Goal: Task Accomplishment & Management: Complete application form

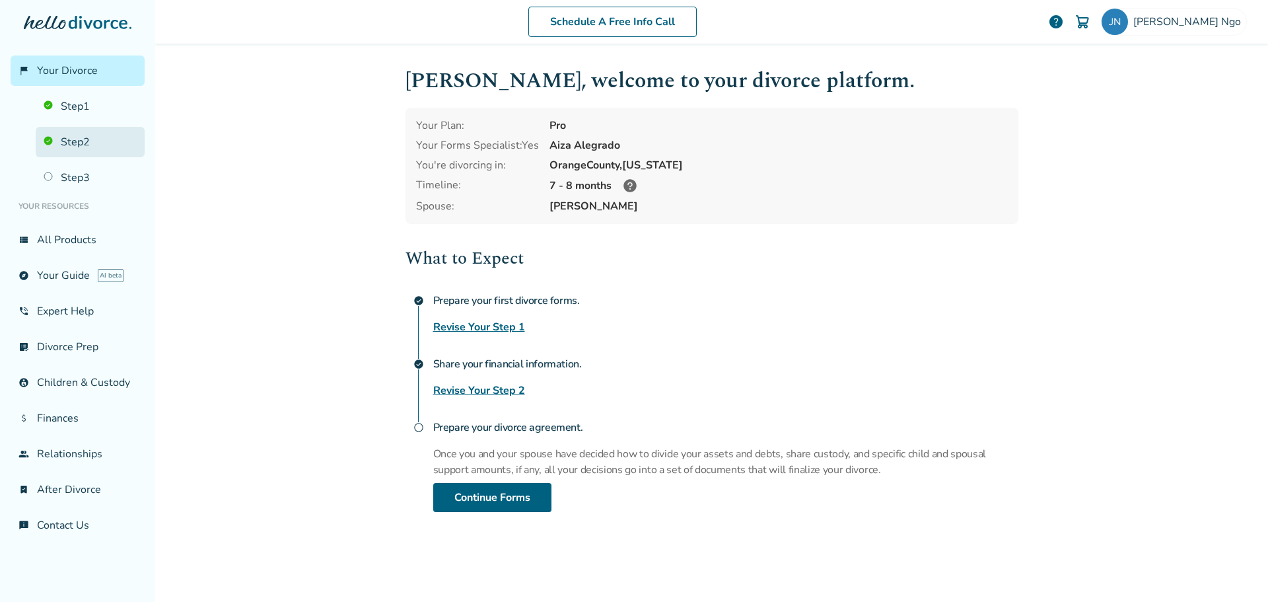
click at [58, 142] on link "Step 2" at bounding box center [90, 142] width 109 height 30
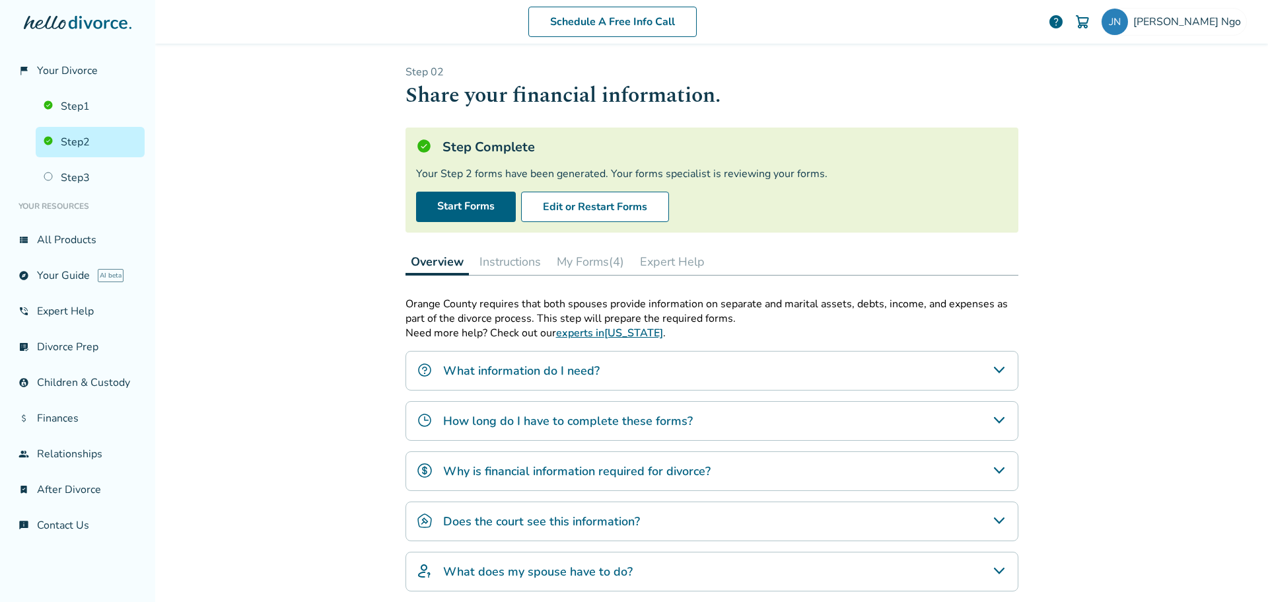
click at [559, 265] on button "My Forms (4)" at bounding box center [590, 261] width 78 height 26
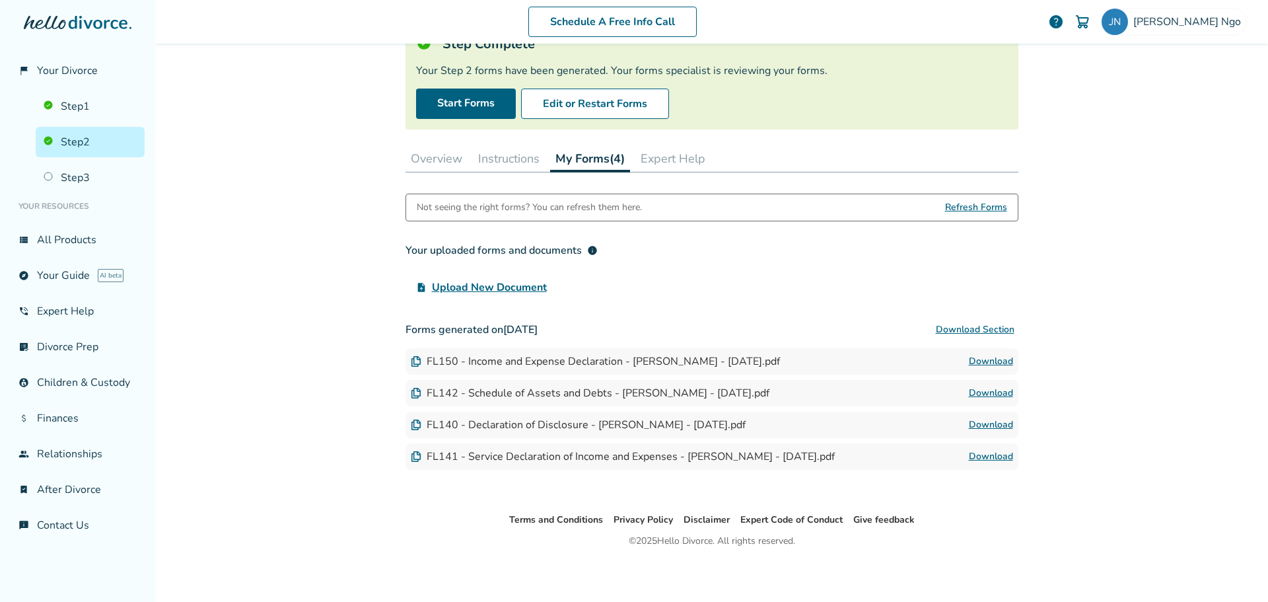
scroll to position [106, 0]
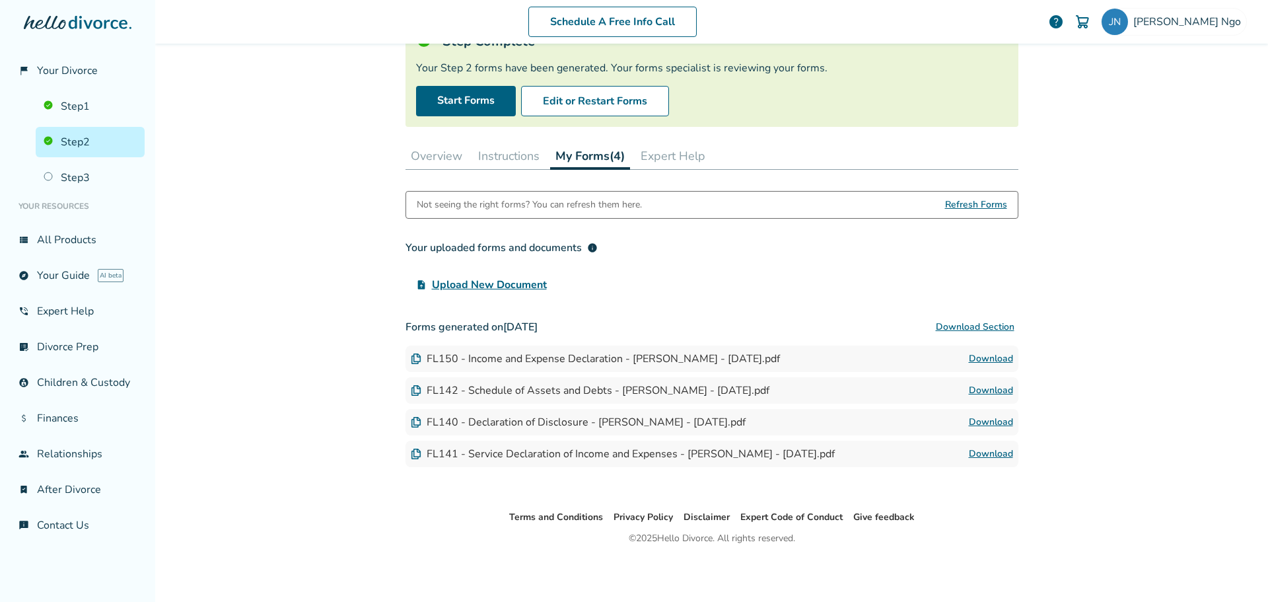
click at [421, 156] on button "Overview" at bounding box center [436, 156] width 62 height 26
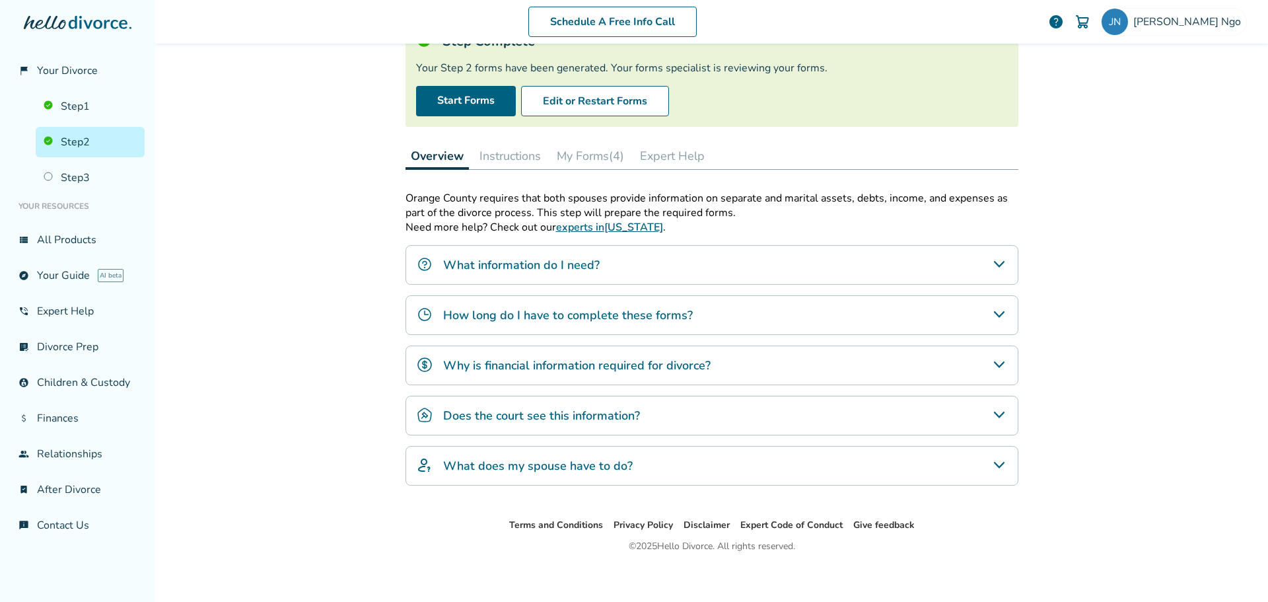
click at [504, 158] on button "Instructions" at bounding box center [510, 156] width 72 height 26
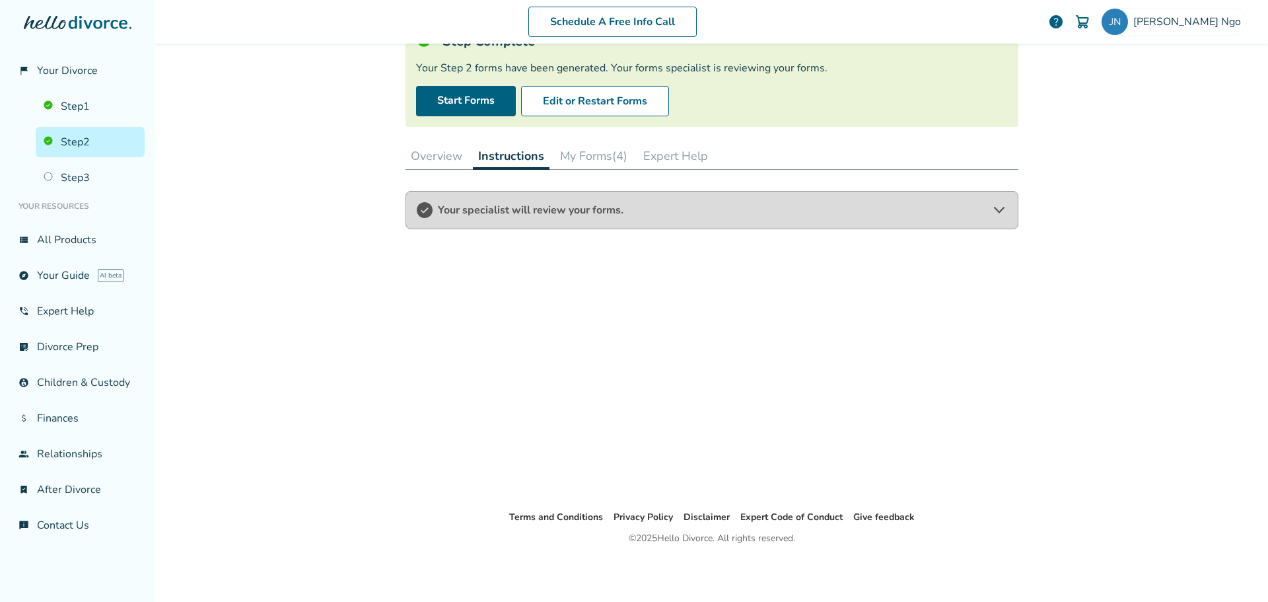
click at [442, 158] on button "Overview" at bounding box center [436, 156] width 62 height 26
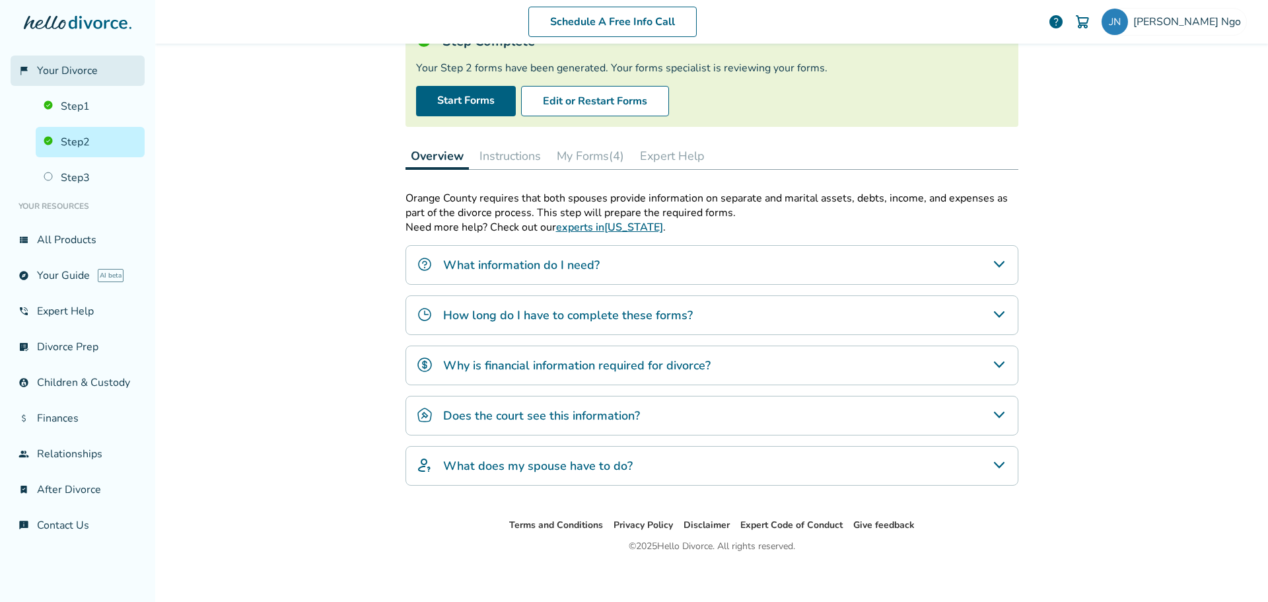
click at [54, 73] on span "Your Divorce" at bounding box center [67, 70] width 61 height 15
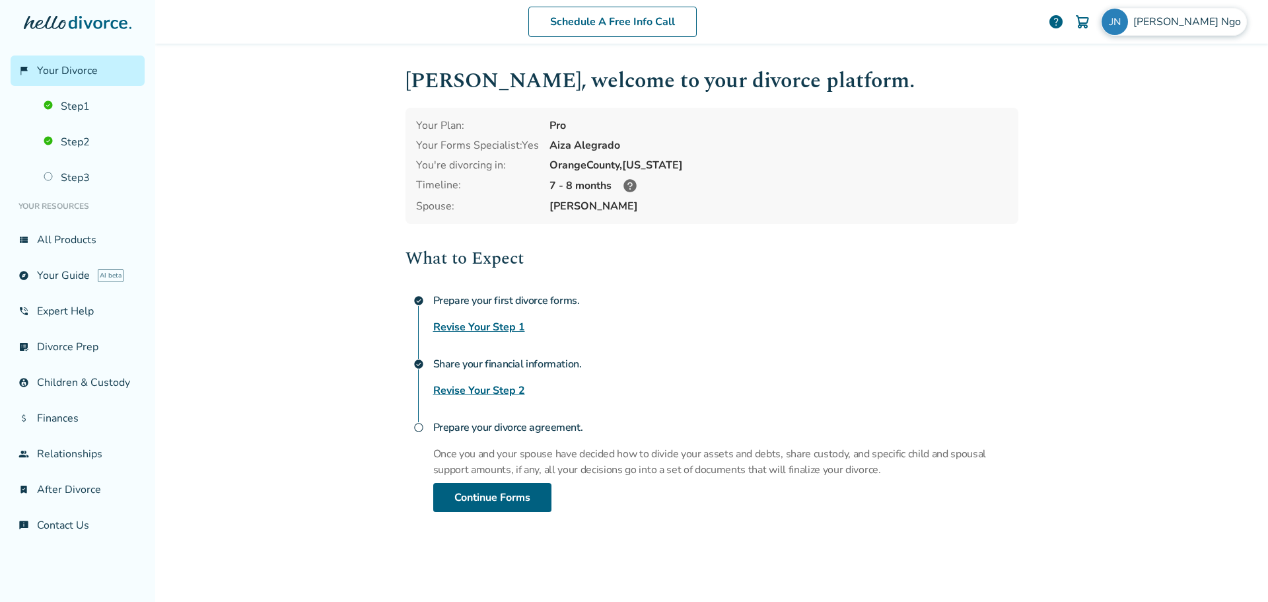
click at [1200, 21] on span "Jessica Ngo" at bounding box center [1189, 22] width 113 height 15
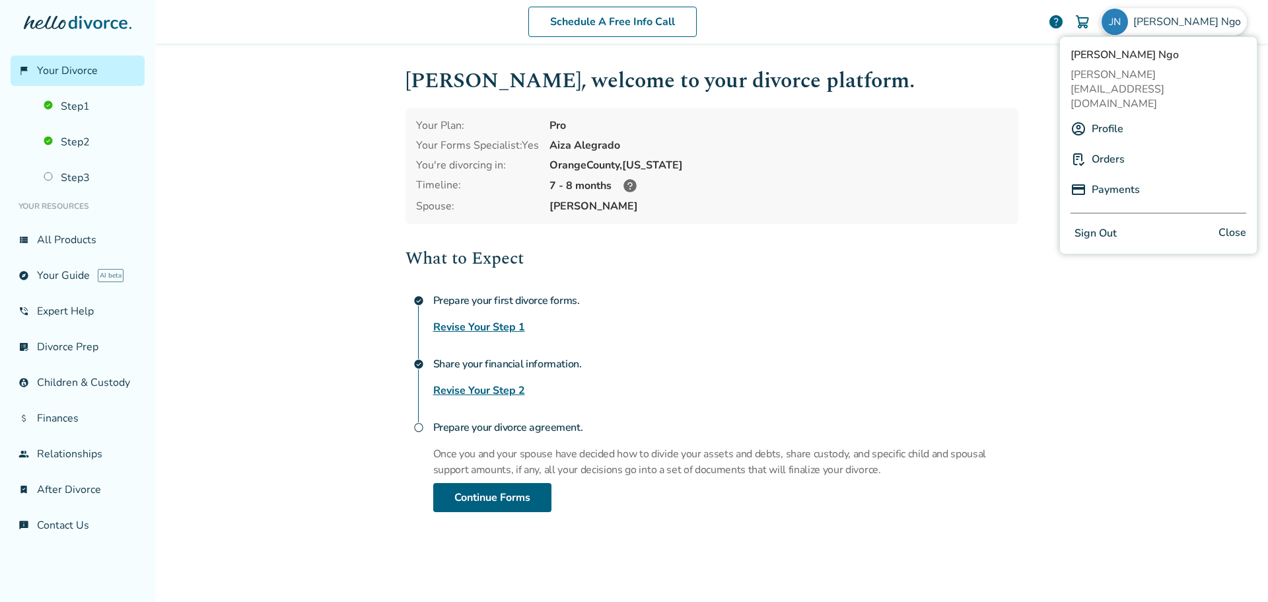
click at [1113, 147] on link "Orders" at bounding box center [1108, 159] width 33 height 25
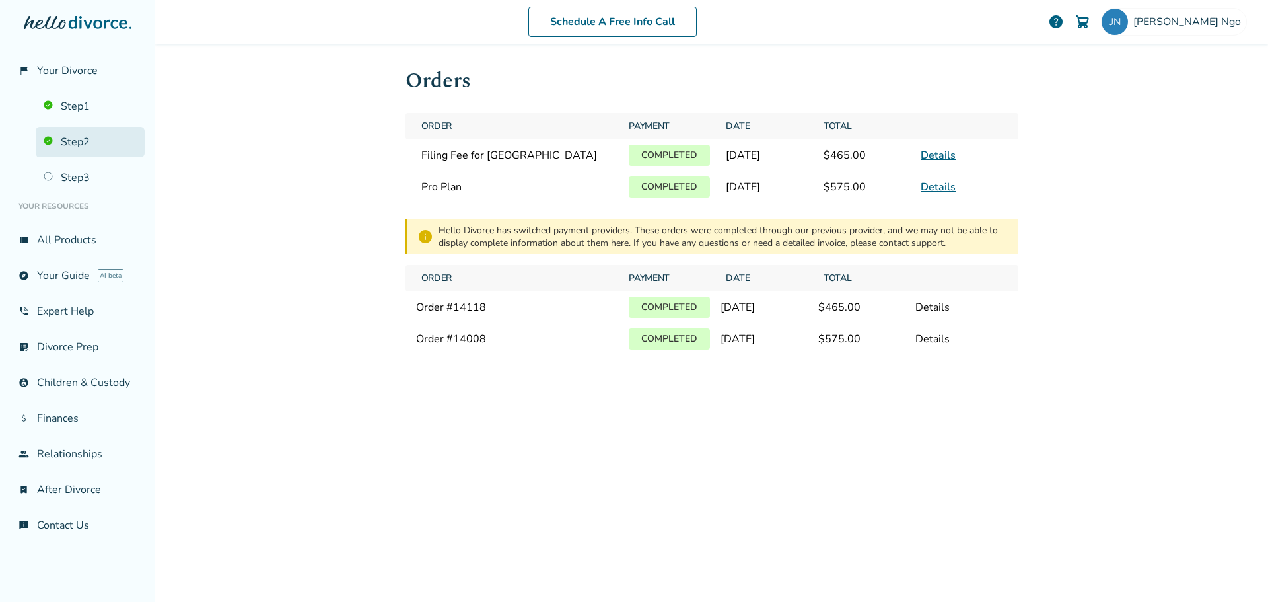
click at [92, 141] on link "Step 2" at bounding box center [90, 142] width 109 height 30
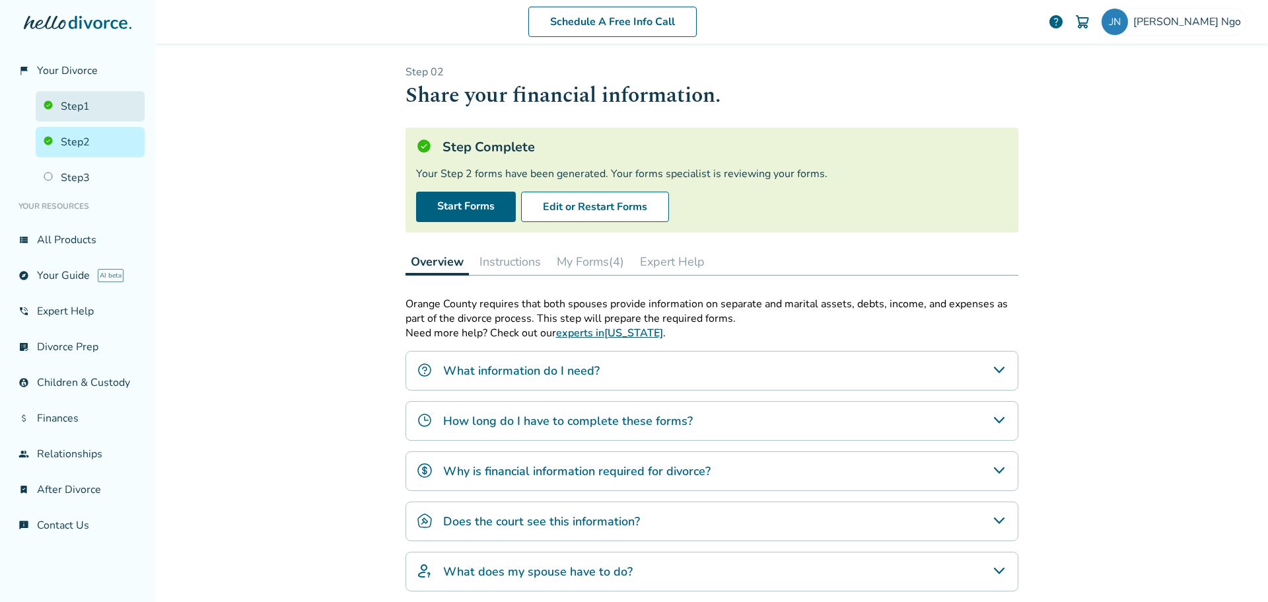
click at [87, 113] on link "Step 1" at bounding box center [90, 106] width 109 height 30
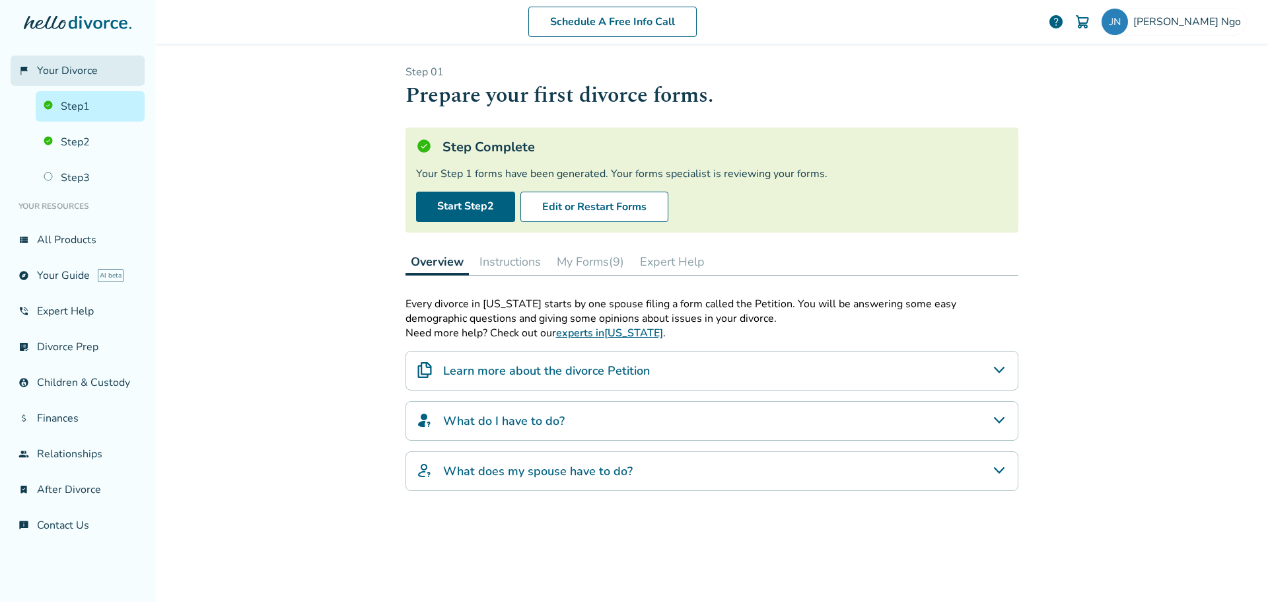
click at [76, 69] on span "Your Divorce" at bounding box center [67, 70] width 61 height 15
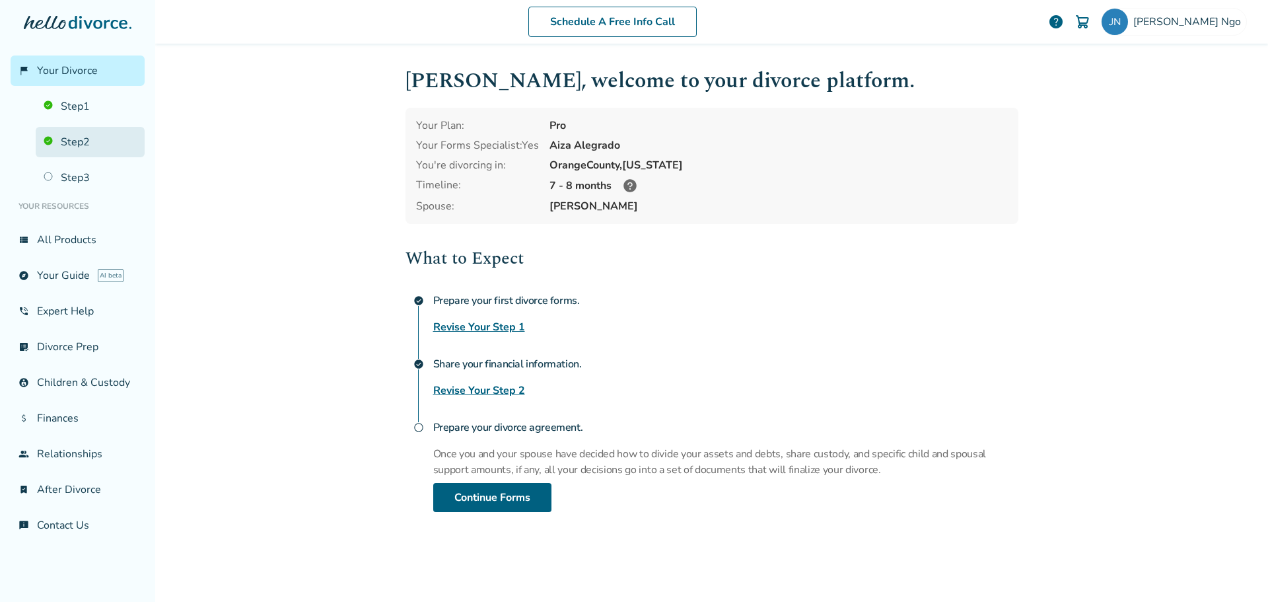
click at [90, 141] on link "Step 2" at bounding box center [90, 142] width 109 height 30
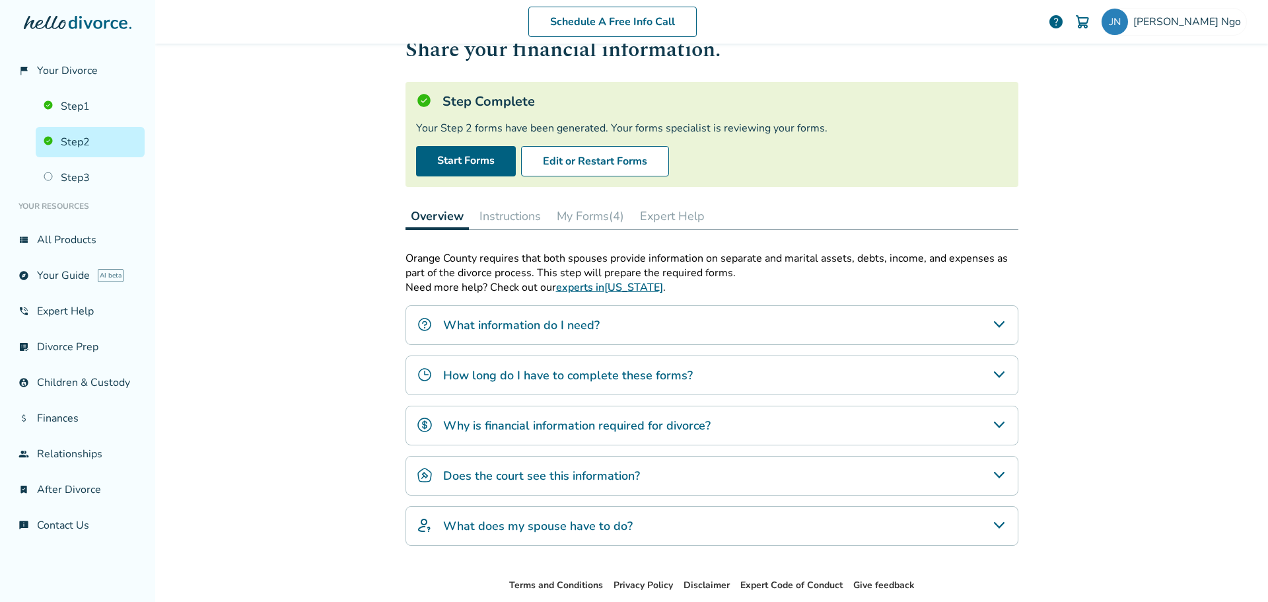
scroll to position [66, 0]
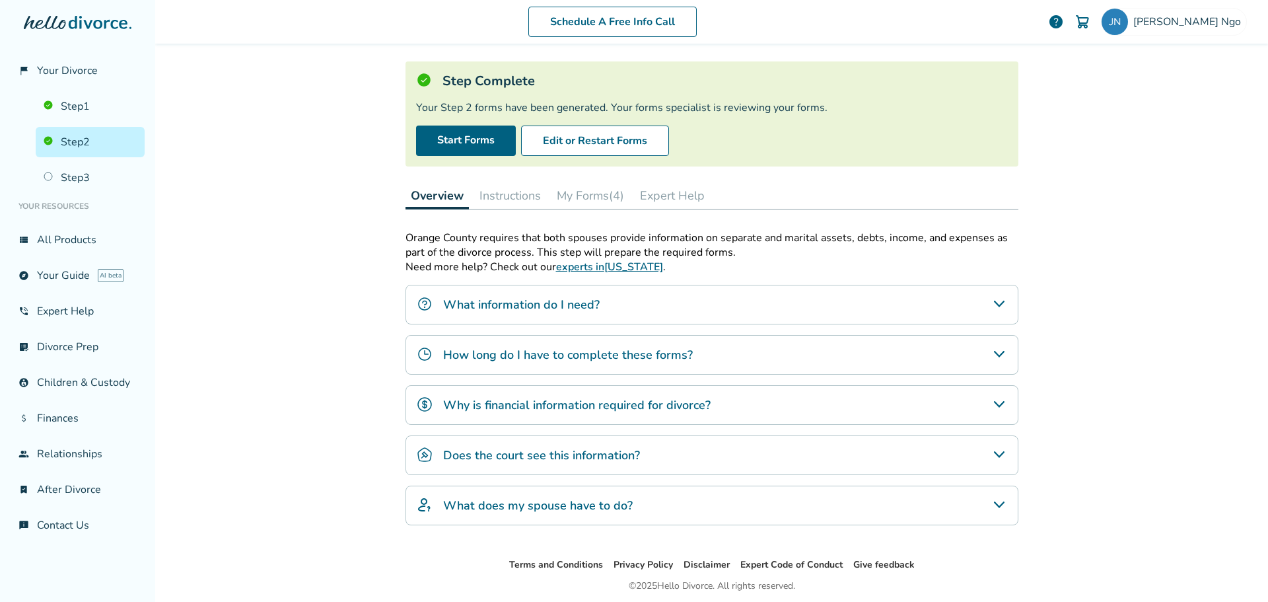
click at [547, 456] on h4 "Does the court see this information?" at bounding box center [541, 454] width 197 height 17
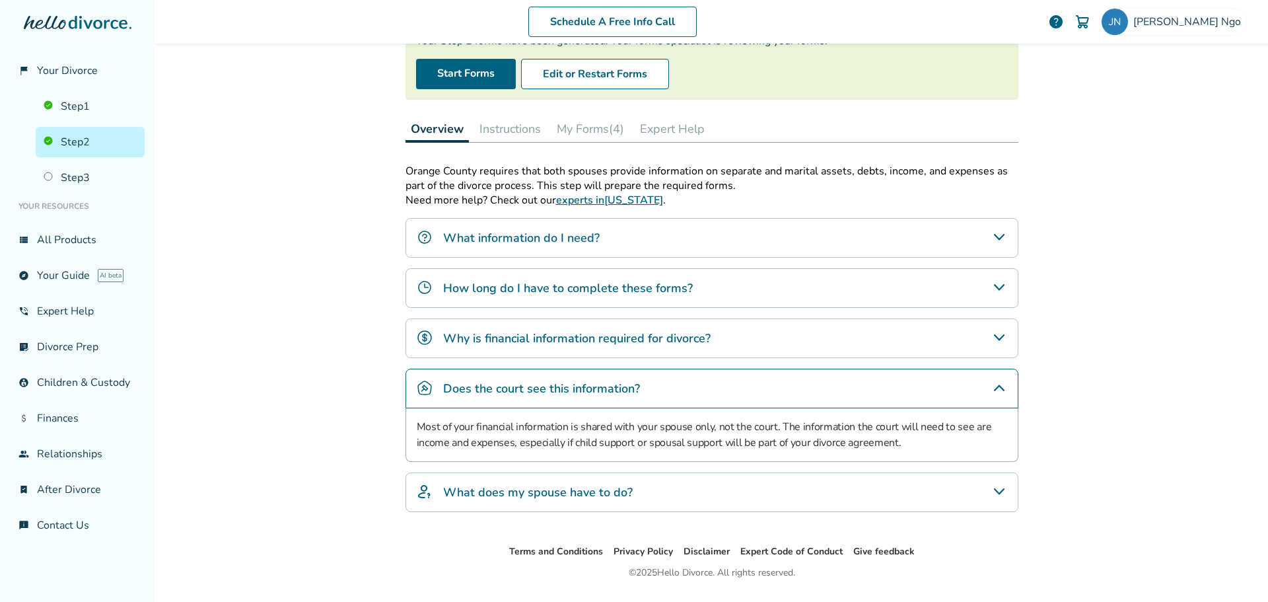
scroll to position [167, 0]
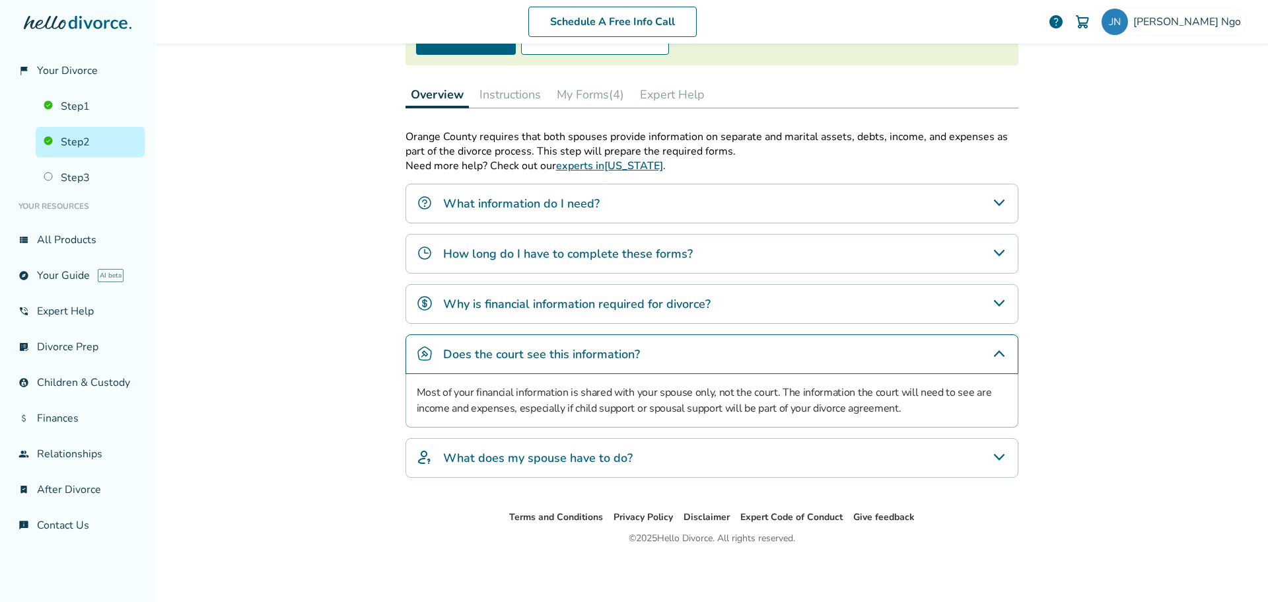
click at [549, 452] on h4 "What does my spouse have to do?" at bounding box center [538, 457] width 190 height 17
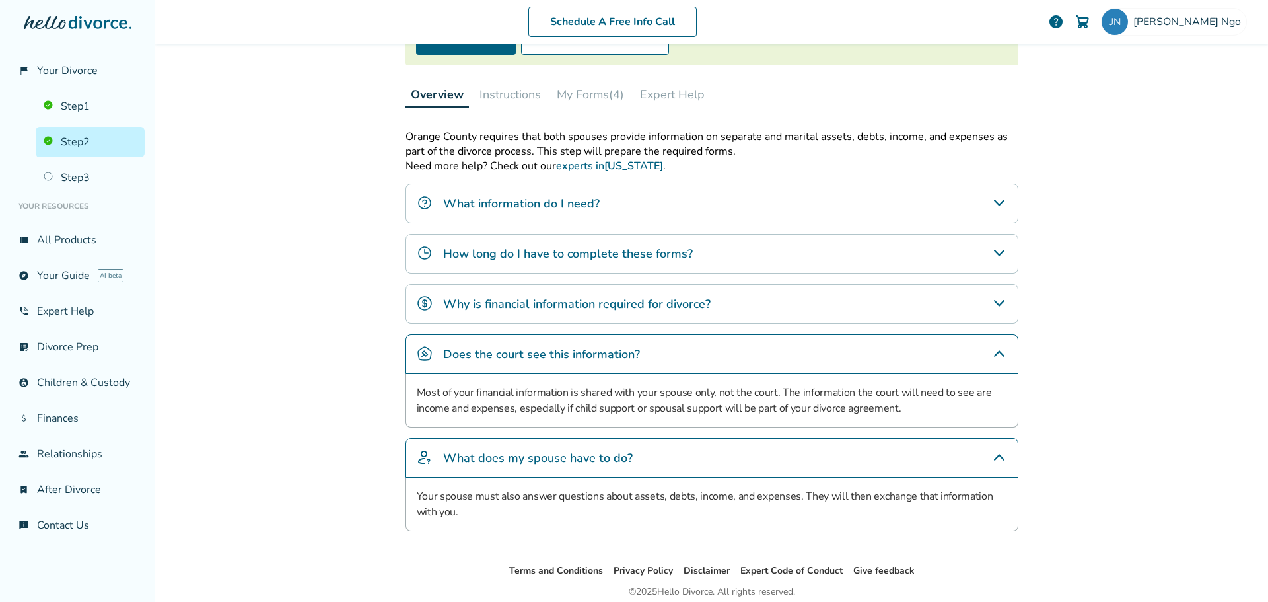
click at [501, 300] on h4 "Why is financial information required for divorce?" at bounding box center [576, 303] width 267 height 17
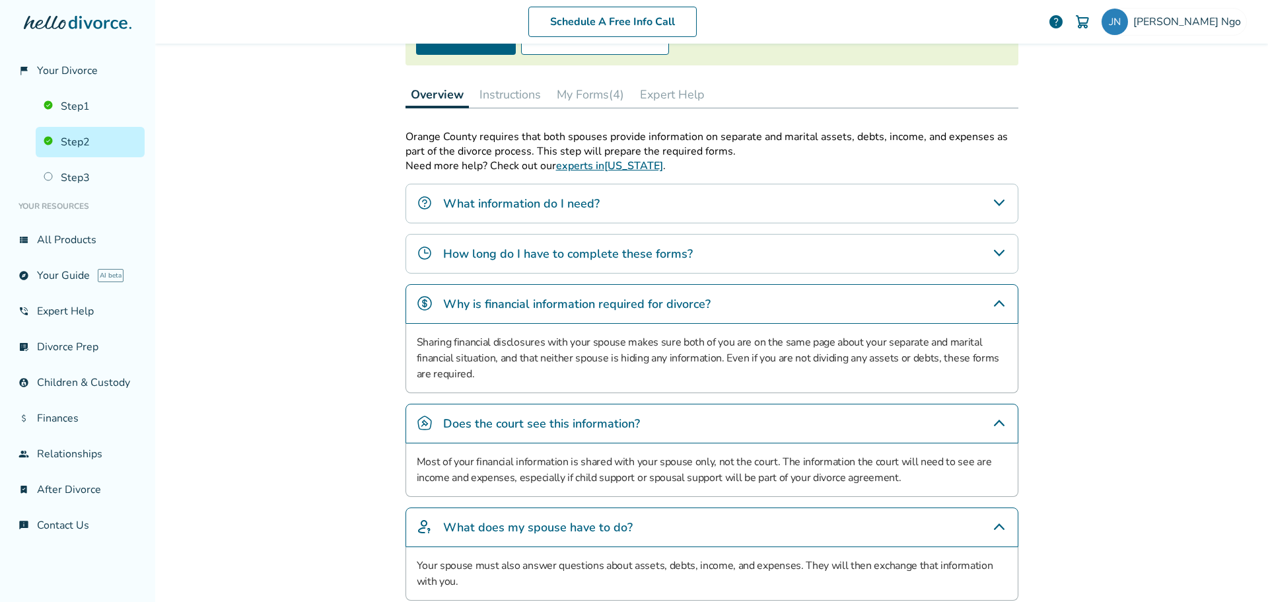
click at [524, 249] on h4 "How long do I have to complete these forms?" at bounding box center [568, 253] width 250 height 17
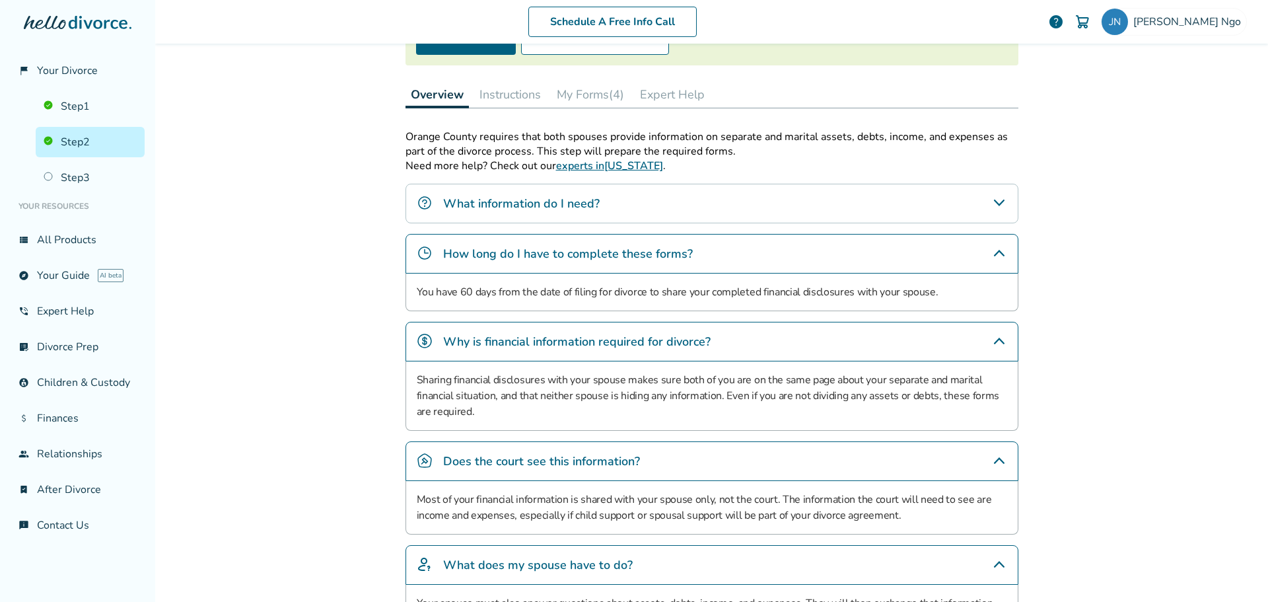
click at [540, 215] on div "What information do I need?" at bounding box center [711, 204] width 613 height 40
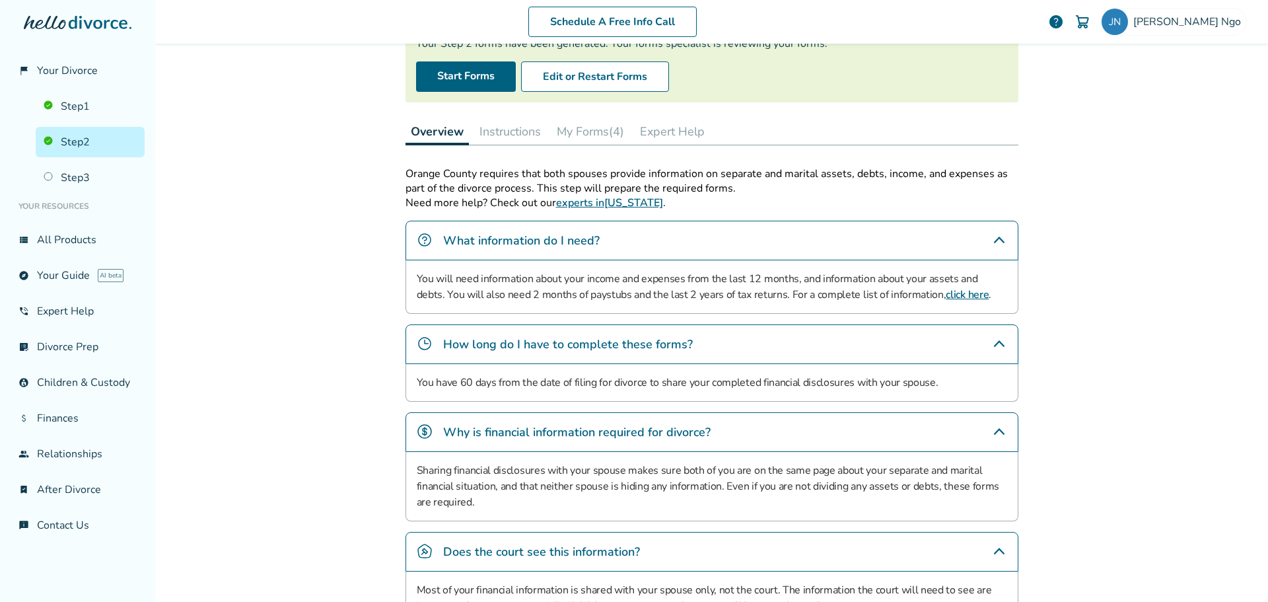
scroll to position [101, 0]
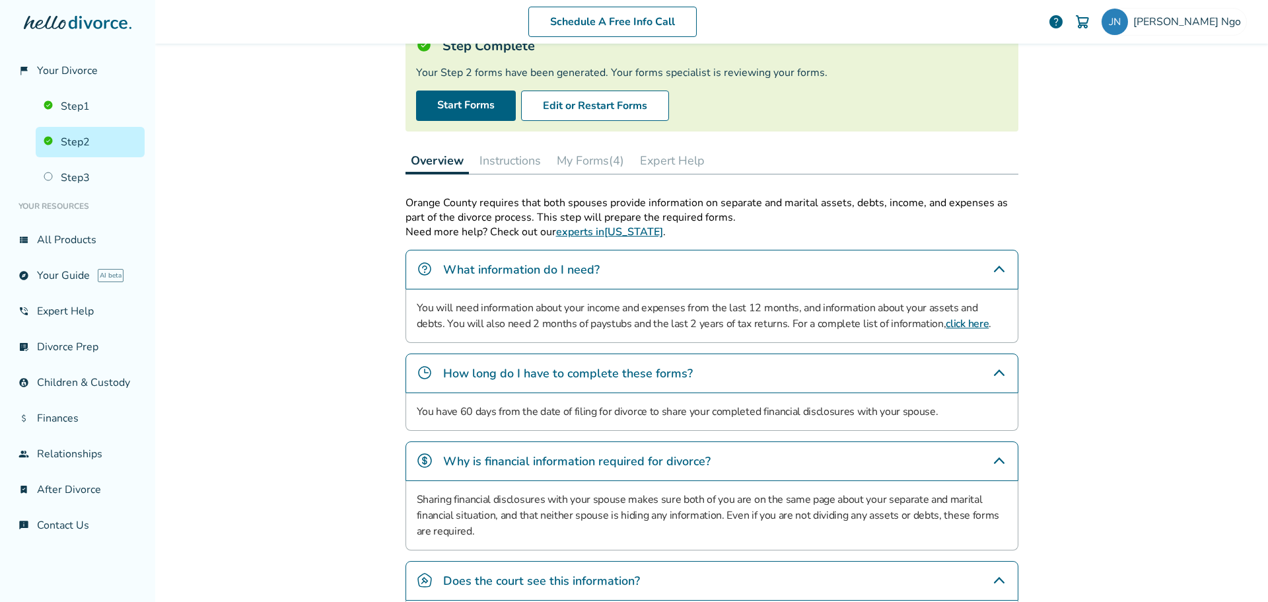
click at [540, 266] on h4 "What information do I need?" at bounding box center [521, 269] width 156 height 17
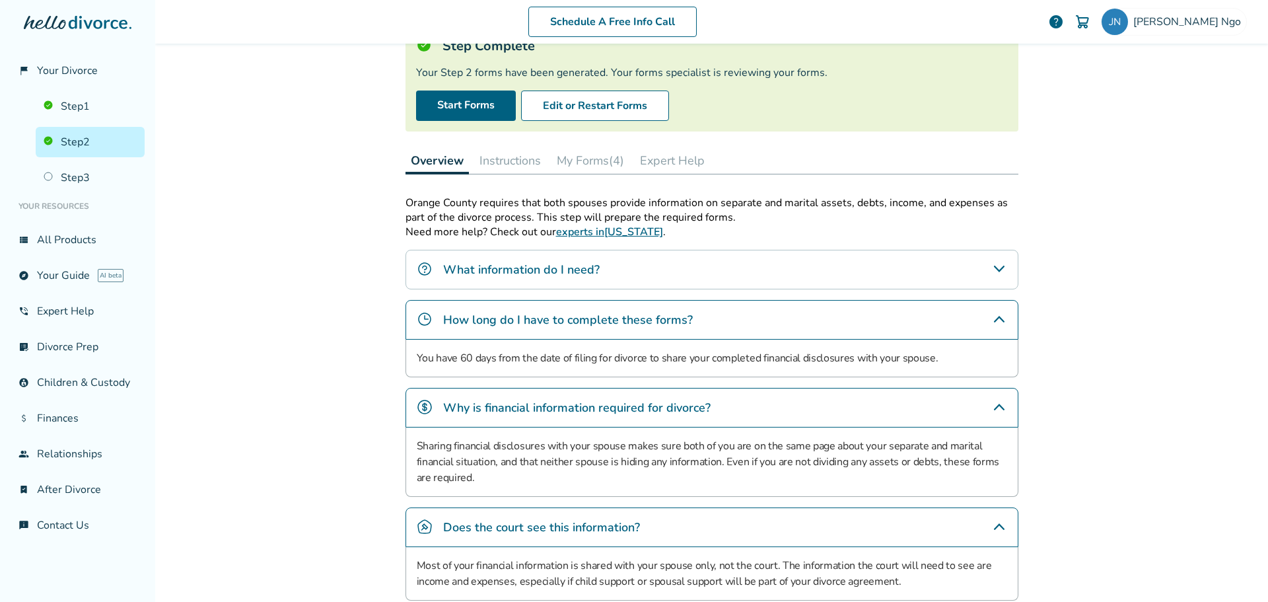
click at [502, 162] on button "Instructions" at bounding box center [510, 160] width 72 height 26
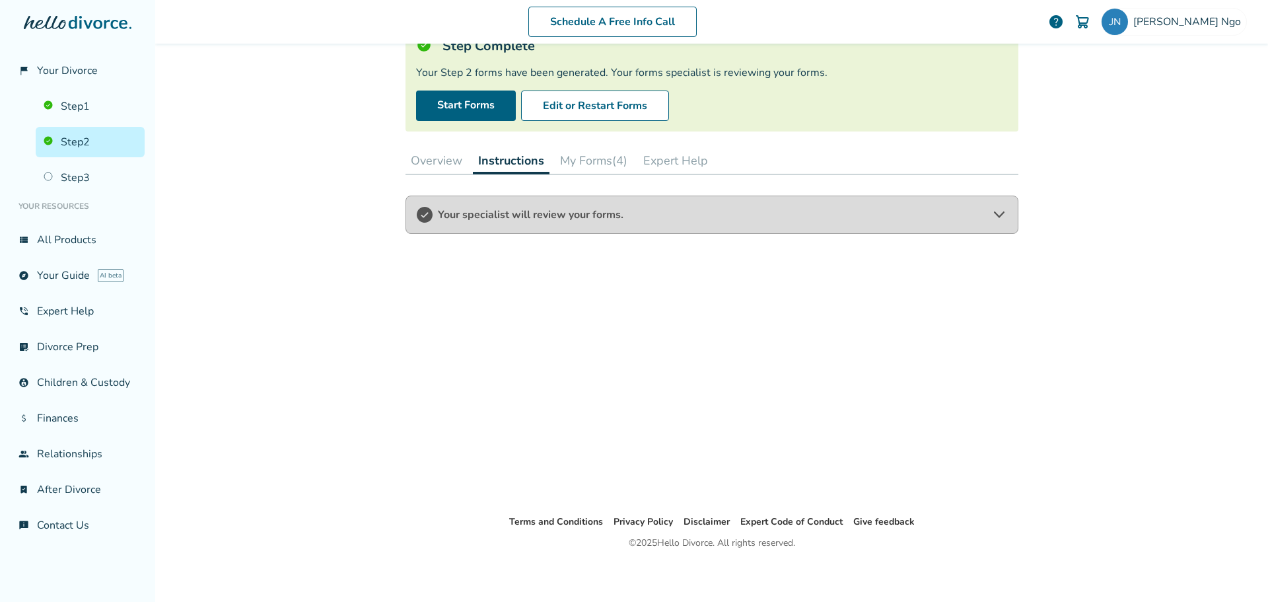
click at [565, 153] on button "My Forms (4)" at bounding box center [594, 160] width 78 height 26
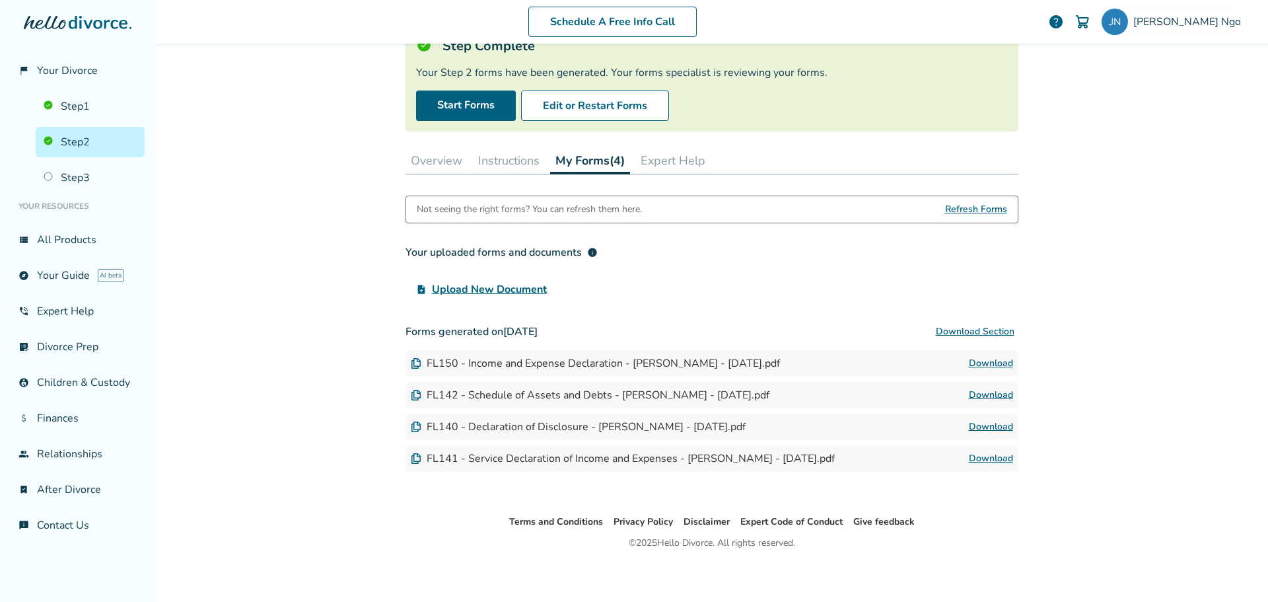
click at [977, 207] on span "Refresh Forms" at bounding box center [976, 209] width 62 height 26
click at [969, 213] on span "Refresh Forms" at bounding box center [976, 209] width 62 height 26
click at [552, 201] on div "Not seeing the right forms? You can refresh them here." at bounding box center [529, 209] width 225 height 26
click at [551, 210] on div "Not seeing the right forms? You can refresh them here." at bounding box center [529, 209] width 225 height 26
click at [957, 213] on span "Refresh Forms" at bounding box center [976, 209] width 62 height 26
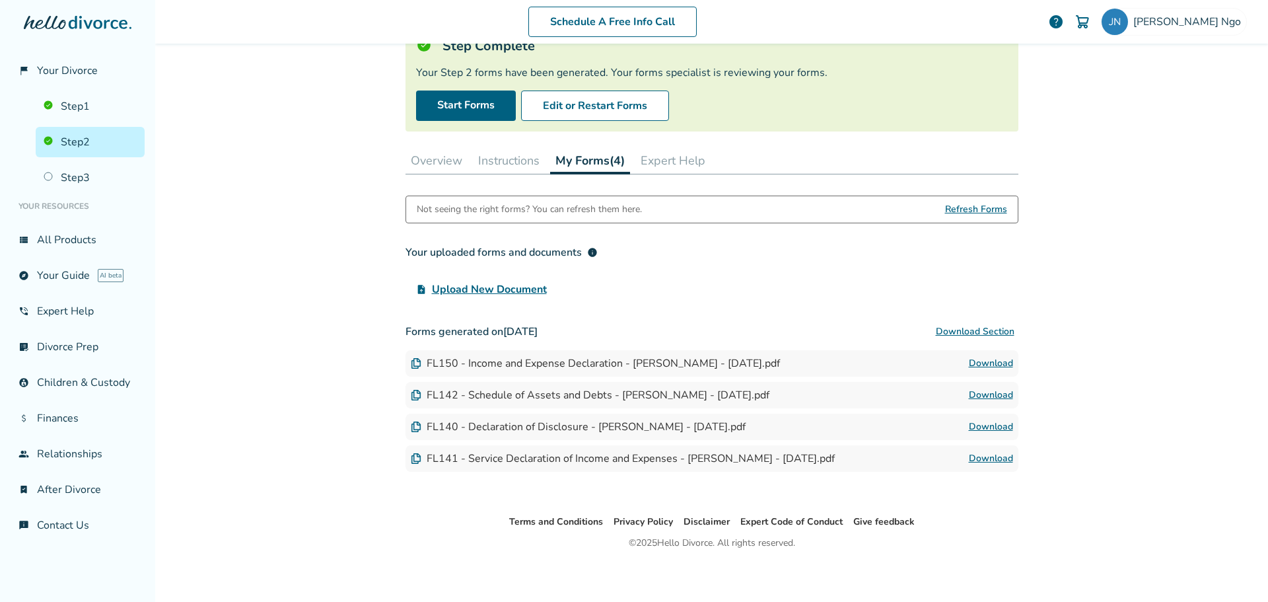
click at [418, 158] on button "Overview" at bounding box center [436, 160] width 62 height 26
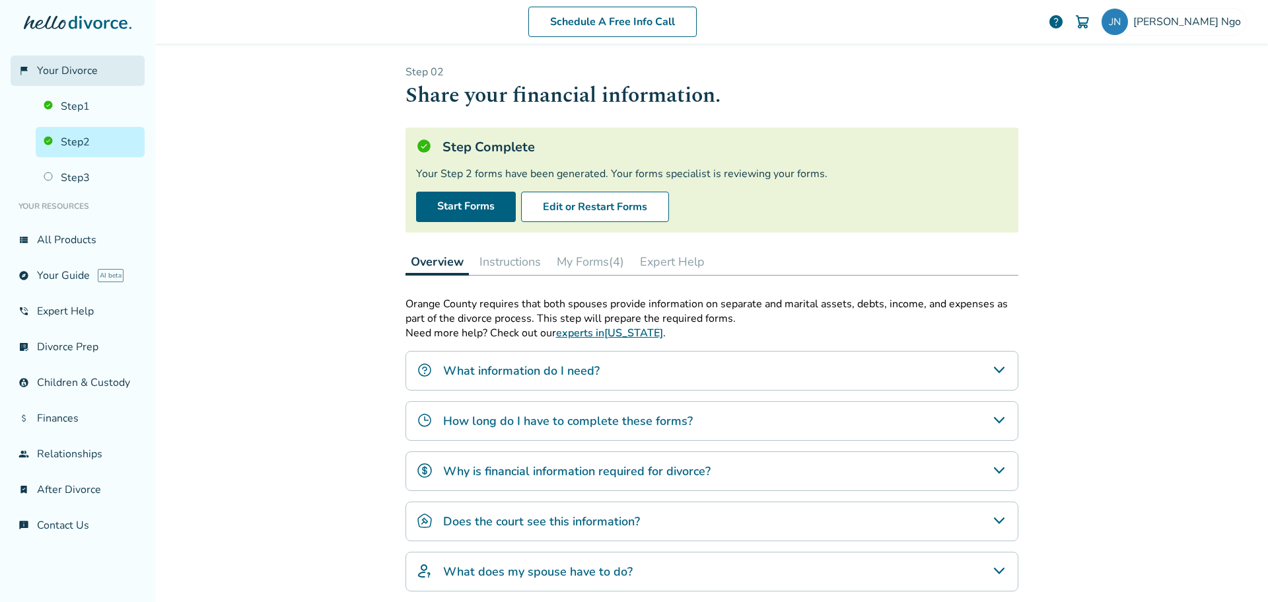
click at [51, 71] on span "Your Divorce" at bounding box center [67, 70] width 61 height 15
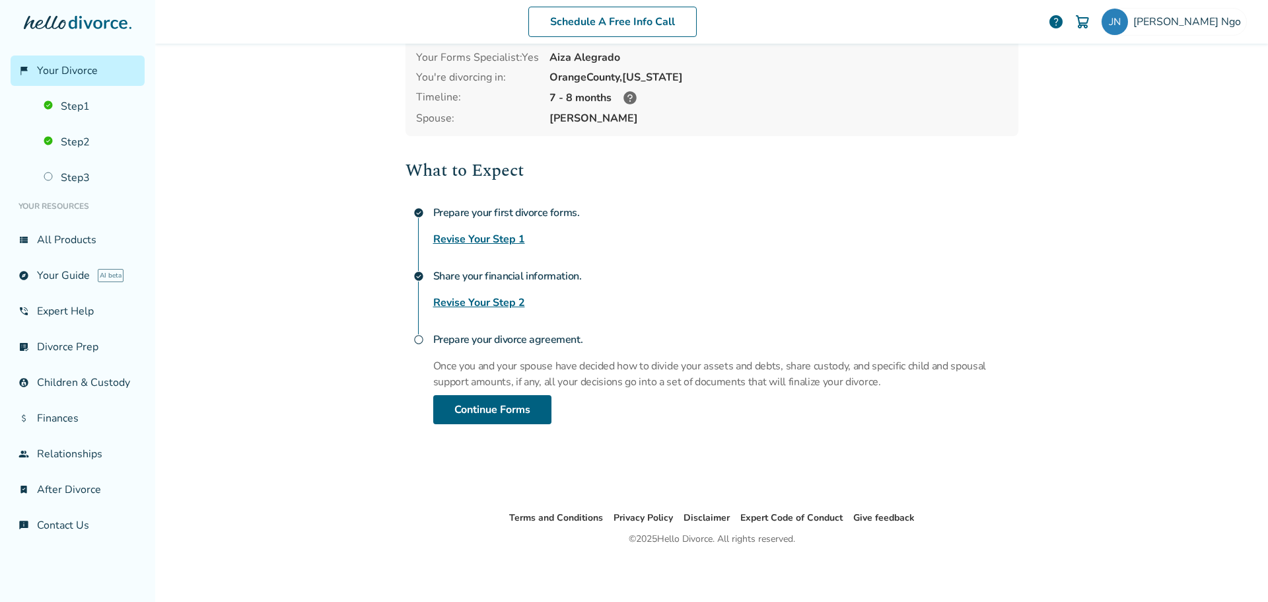
scroll to position [88, 0]
click at [773, 225] on div "Prepare your first divorce forms. Revise Your Step 1" at bounding box center [725, 223] width 585 height 48
click at [1194, 26] on span "Jessica Ngo" at bounding box center [1189, 22] width 113 height 15
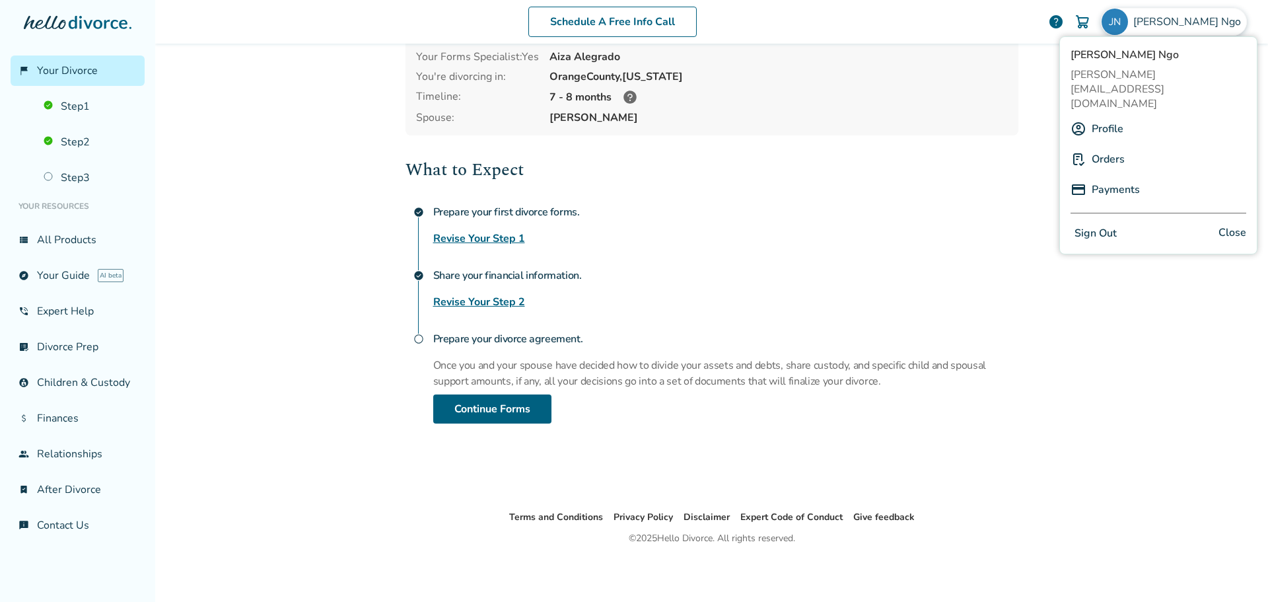
click at [1103, 147] on link "Orders" at bounding box center [1108, 159] width 33 height 25
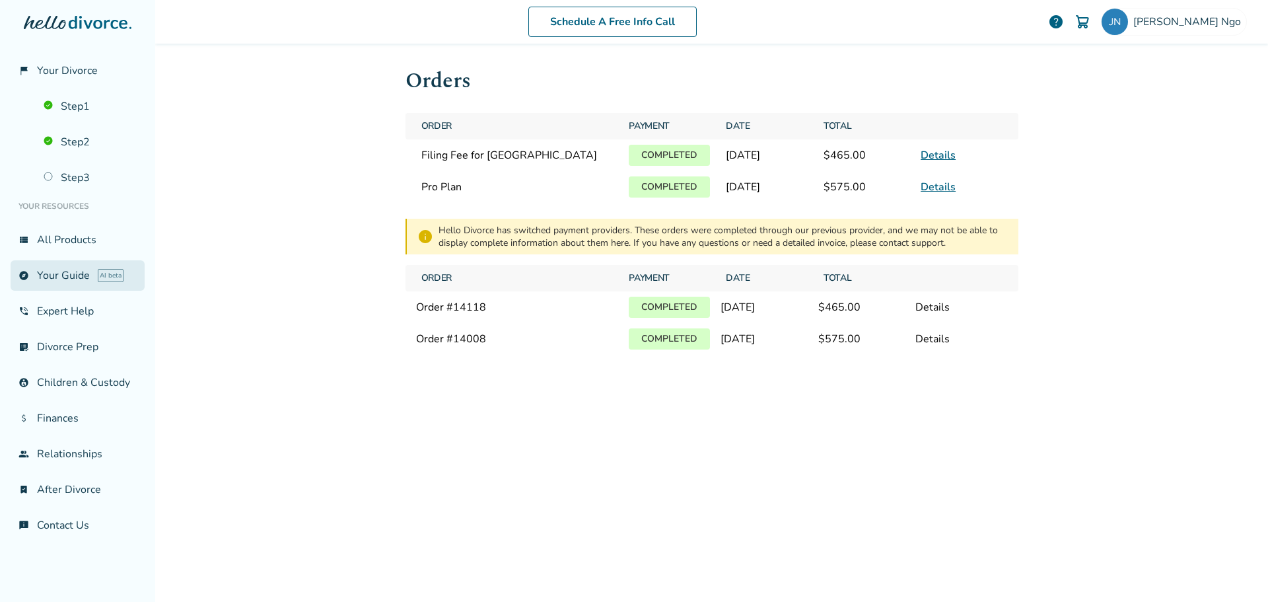
click at [66, 277] on link "explore Your Guide AI beta" at bounding box center [78, 275] width 134 height 30
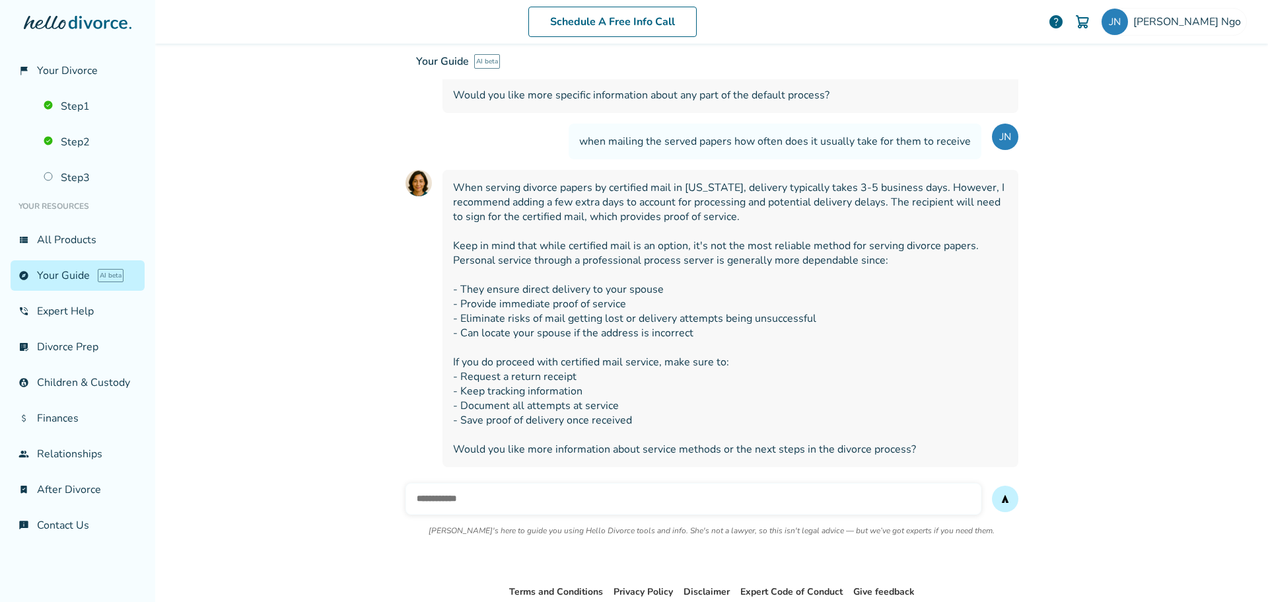
scroll to position [3856, 0]
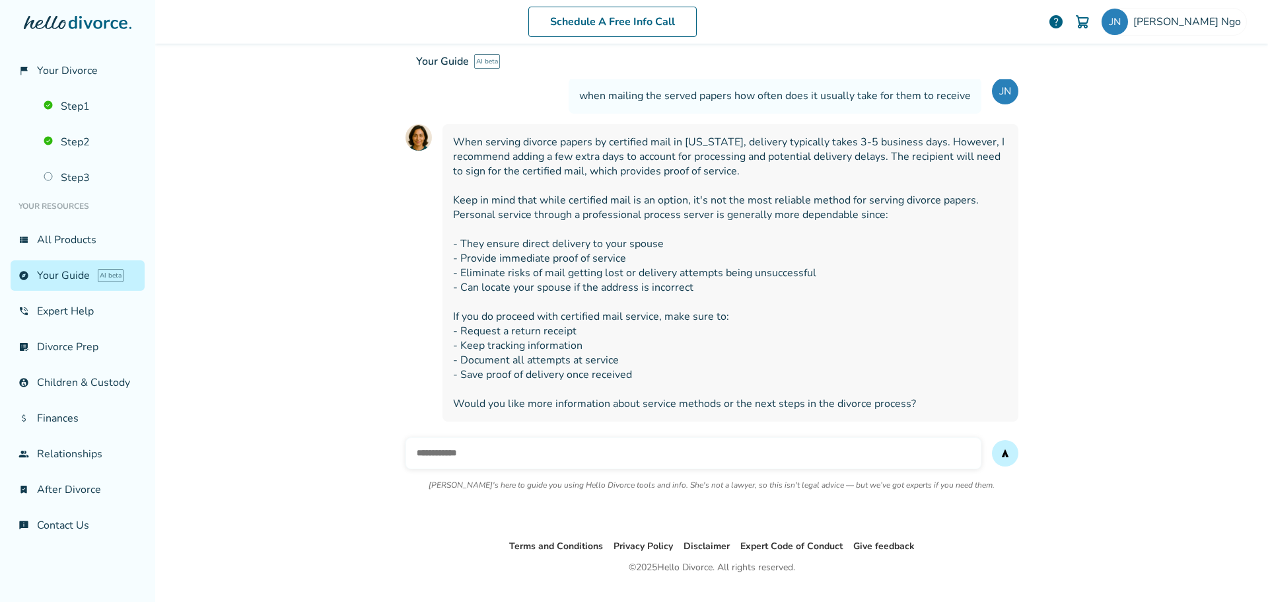
click at [469, 437] on input "text" at bounding box center [693, 453] width 576 height 32
type input "**********"
click at [992, 440] on button "send" at bounding box center [1005, 453] width 26 height 26
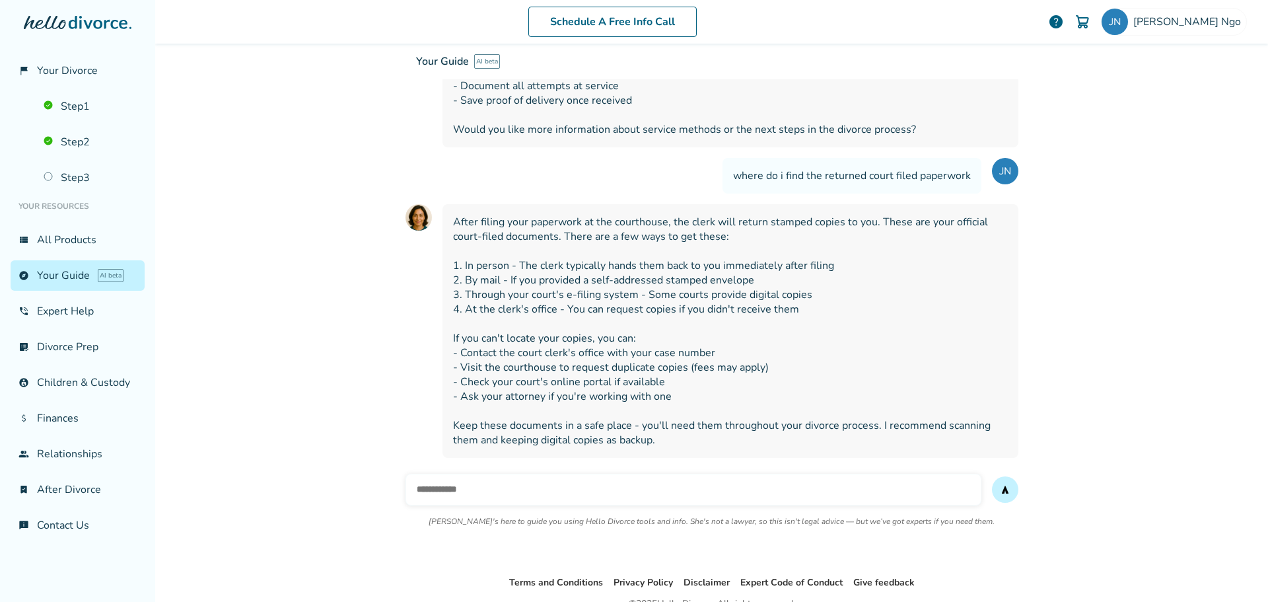
scroll to position [4167, 0]
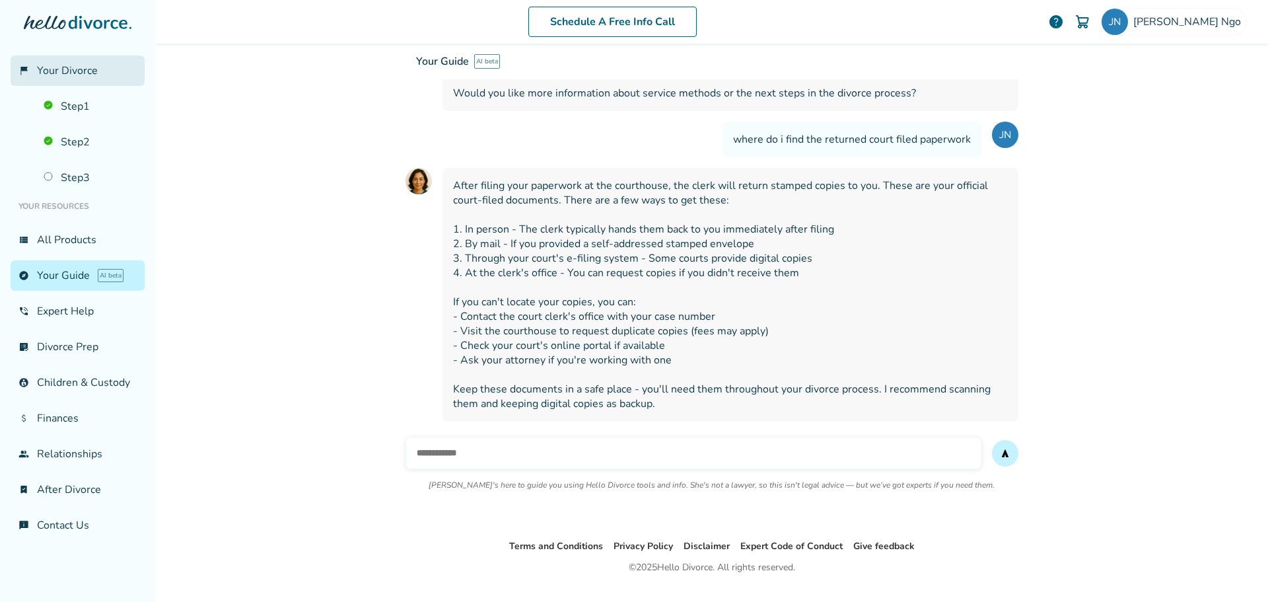
click at [69, 71] on span "Your Divorce" at bounding box center [67, 70] width 61 height 15
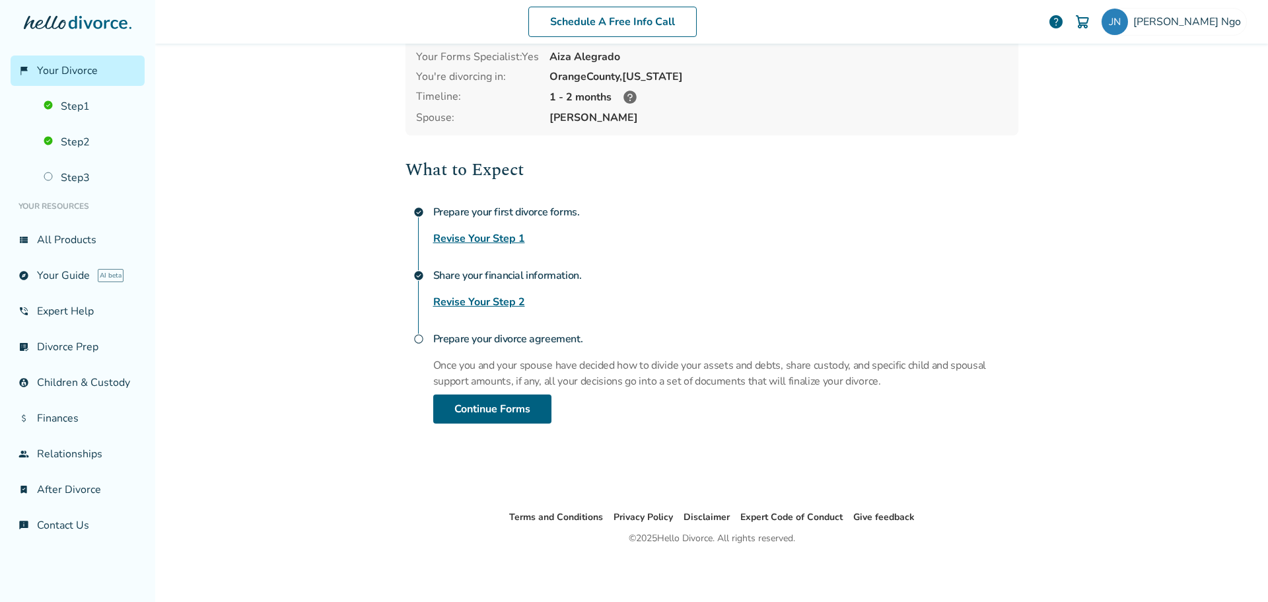
scroll to position [65, 0]
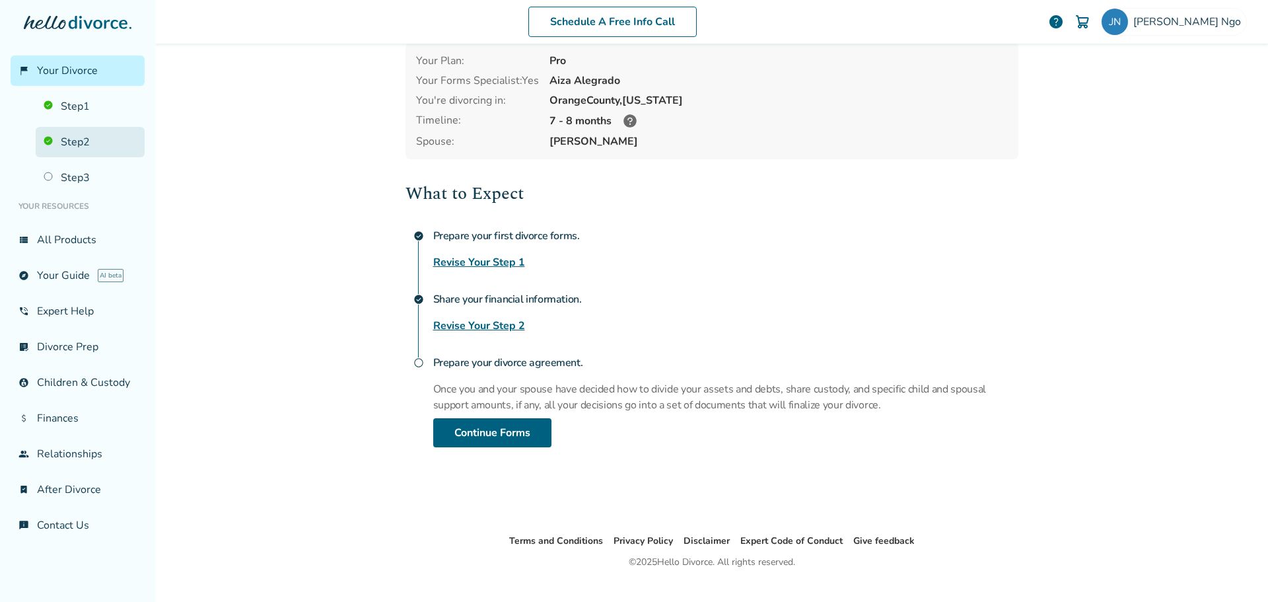
click at [77, 144] on link "Step 2" at bounding box center [90, 142] width 109 height 30
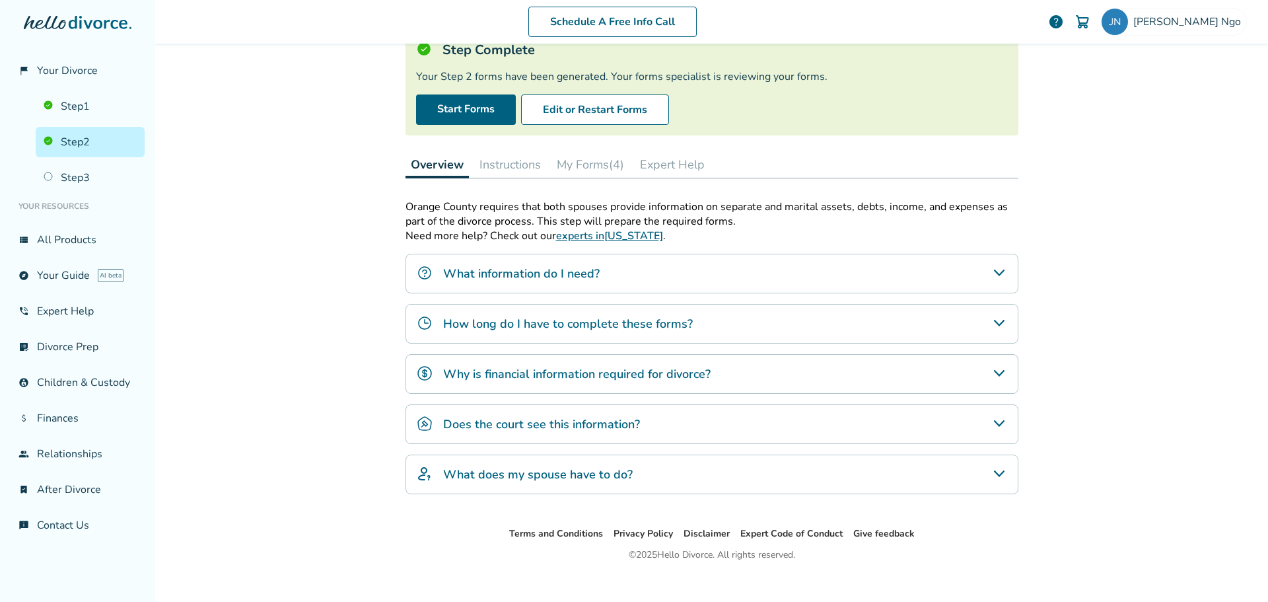
scroll to position [114, 0]
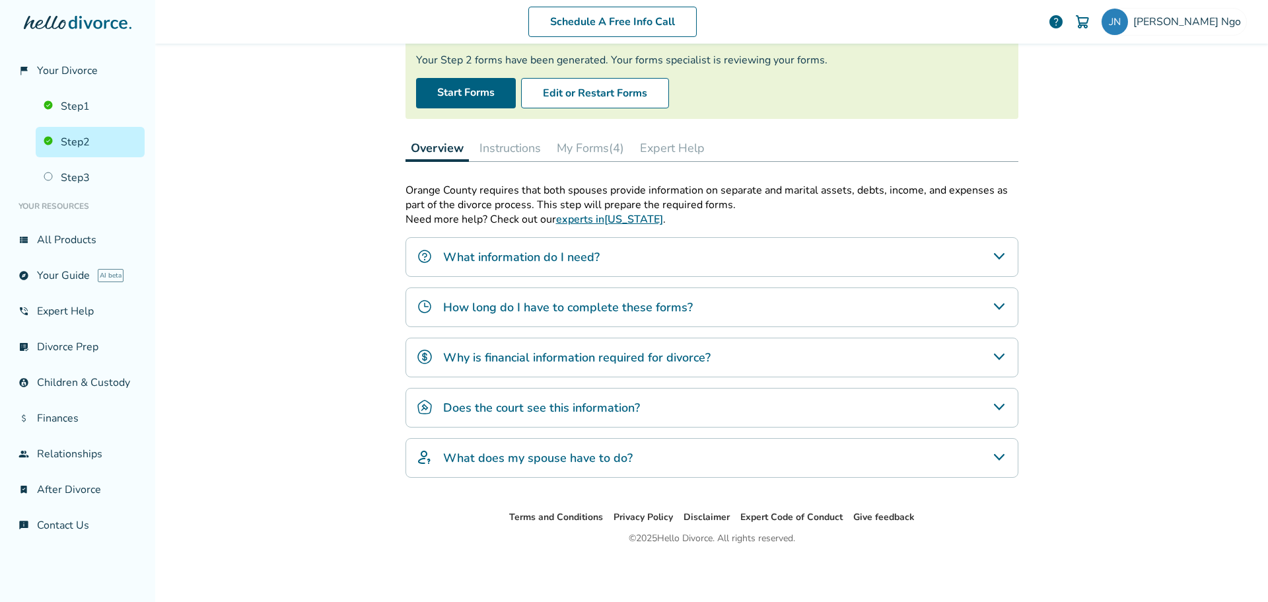
click at [547, 458] on h4 "What does my spouse have to do?" at bounding box center [538, 457] width 190 height 17
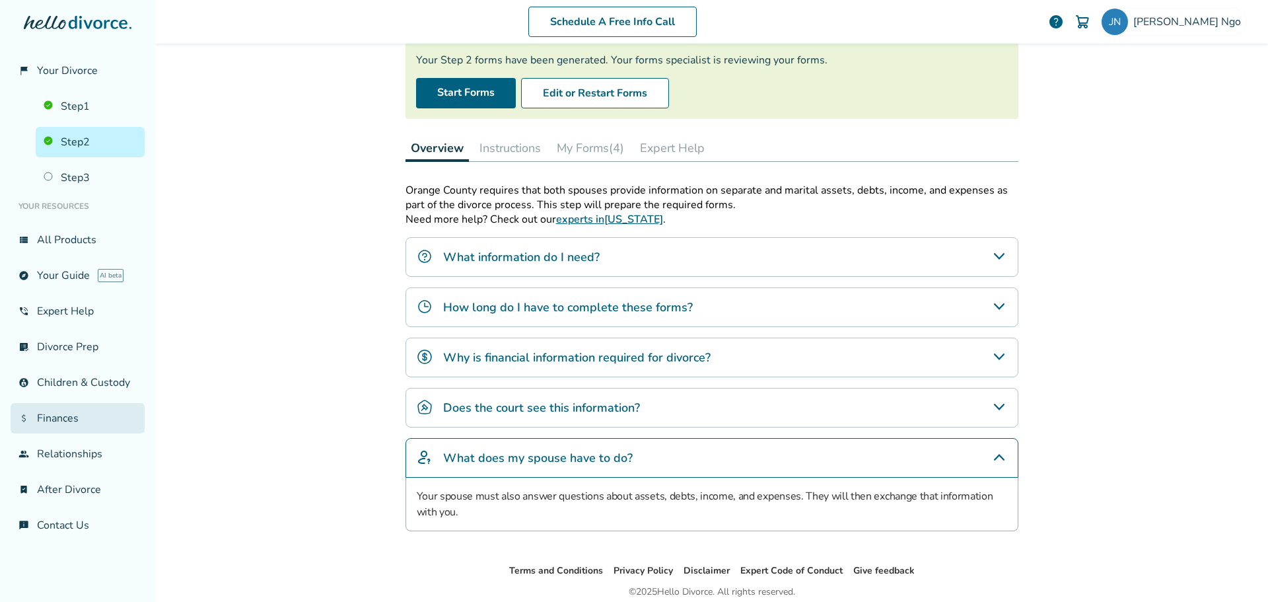
click at [64, 419] on link "attach_money Finances" at bounding box center [78, 418] width 134 height 30
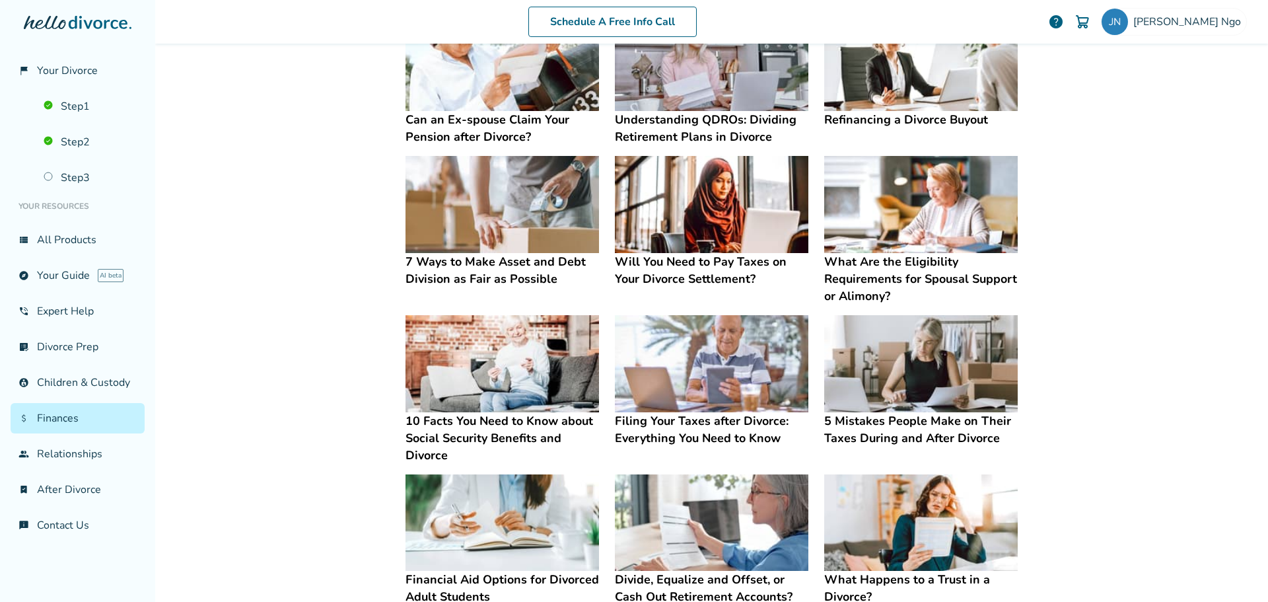
scroll to position [329, 0]
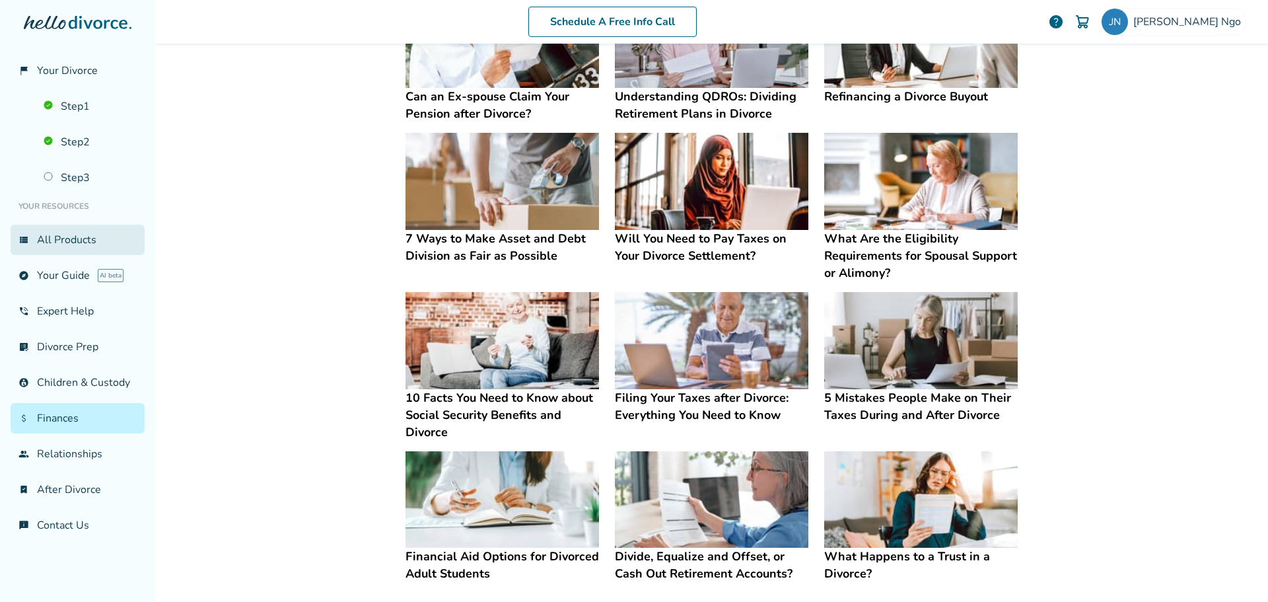
click at [65, 245] on link "view_list All Products" at bounding box center [78, 240] width 134 height 30
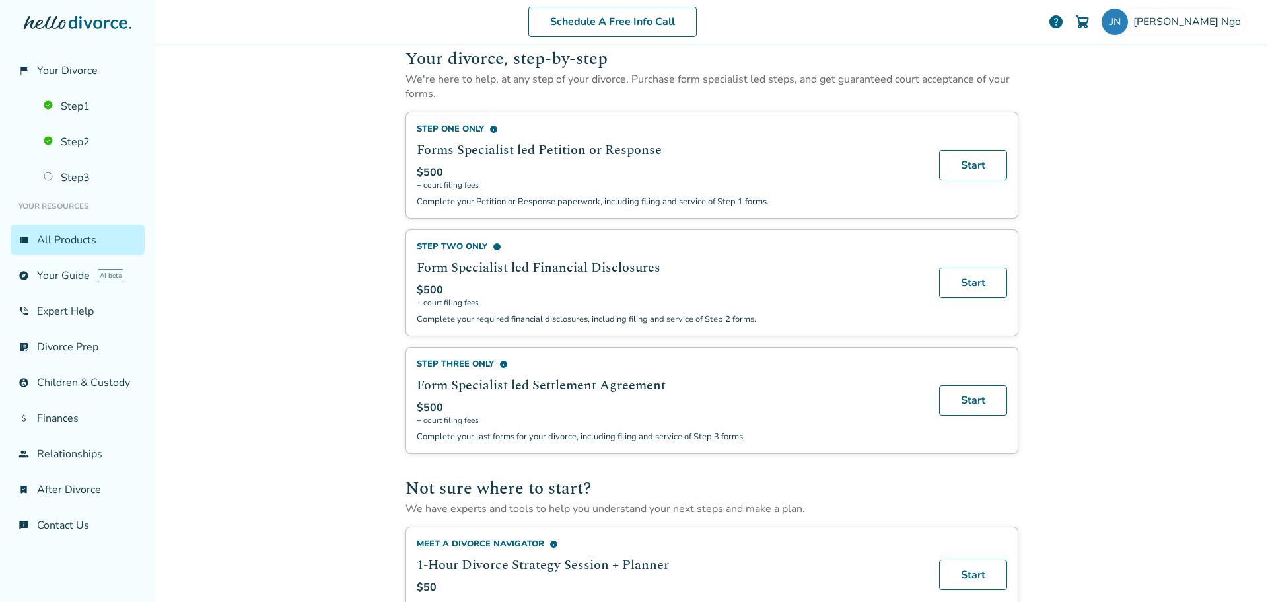
scroll to position [390, 0]
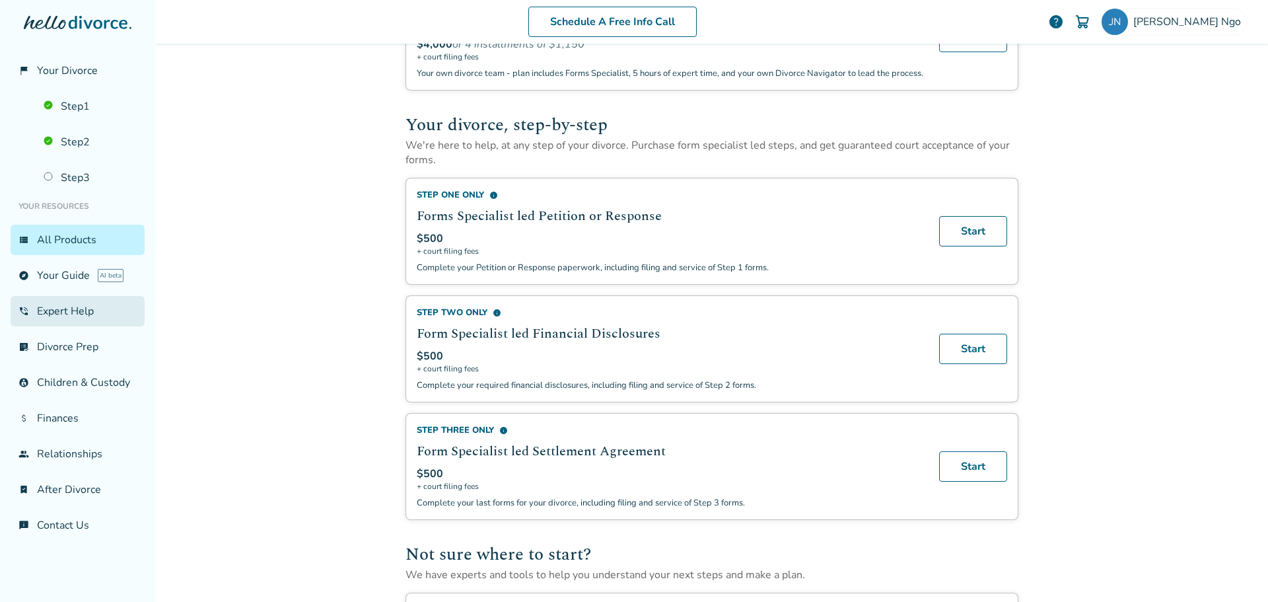
click at [54, 306] on link "phone_in_talk Expert Help" at bounding box center [78, 311] width 134 height 30
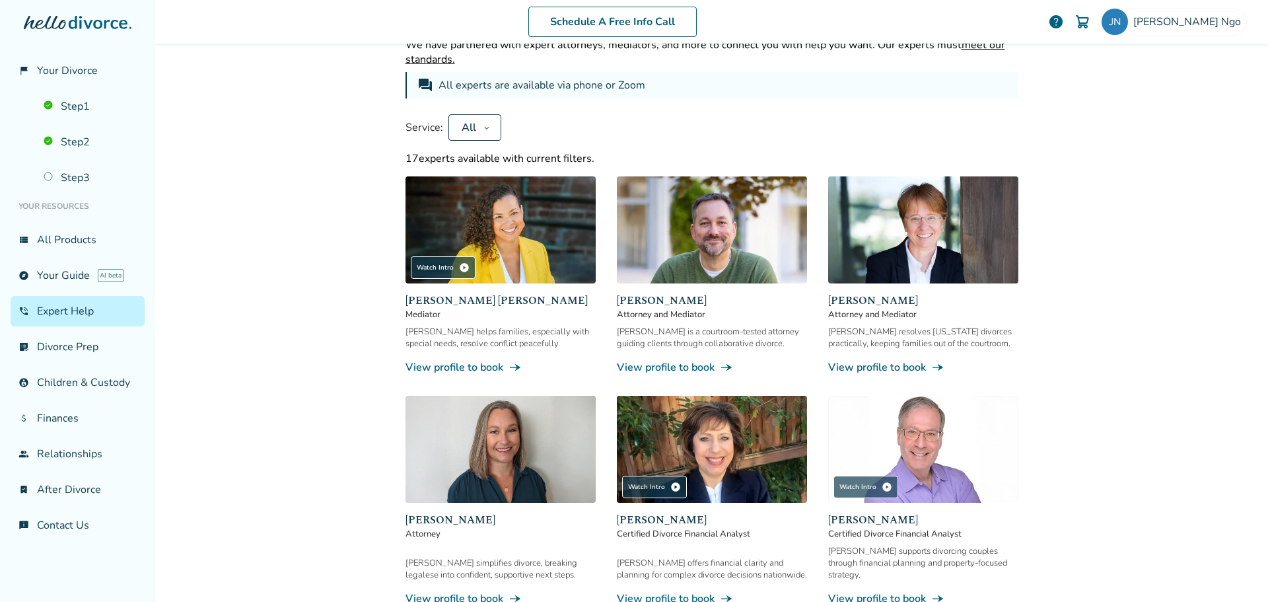
click at [69, 32] on div at bounding box center [78, 36] width 134 height 40
click at [73, 24] on icon at bounding box center [78, 22] width 108 height 13
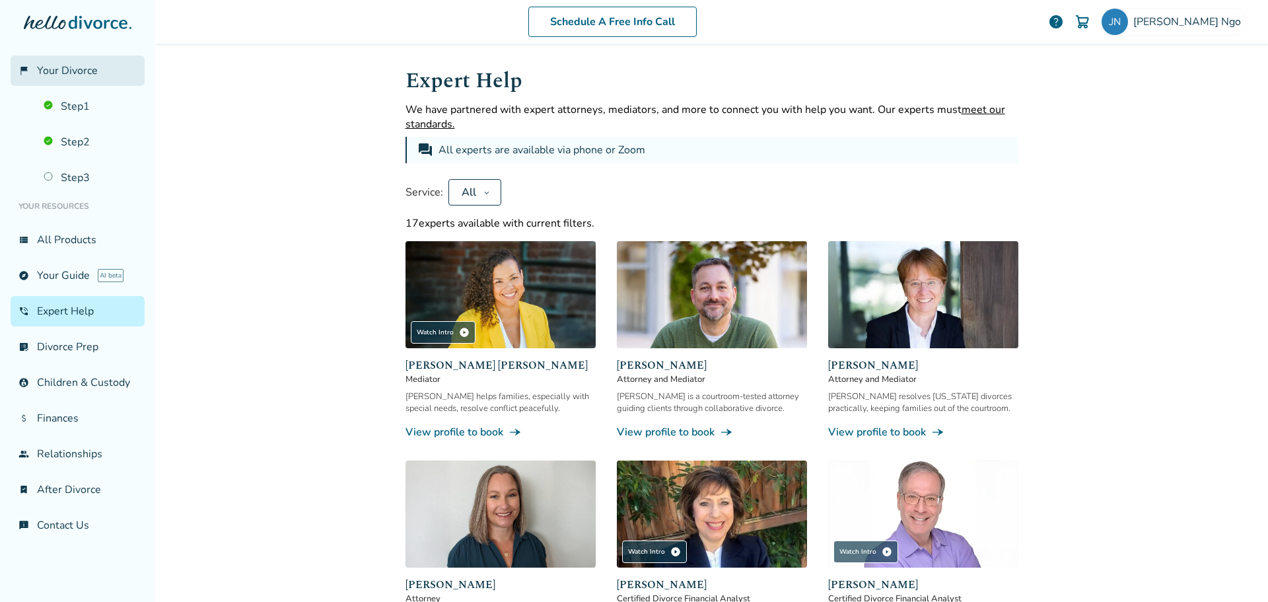
click at [64, 77] on span "Your Divorce" at bounding box center [67, 70] width 61 height 15
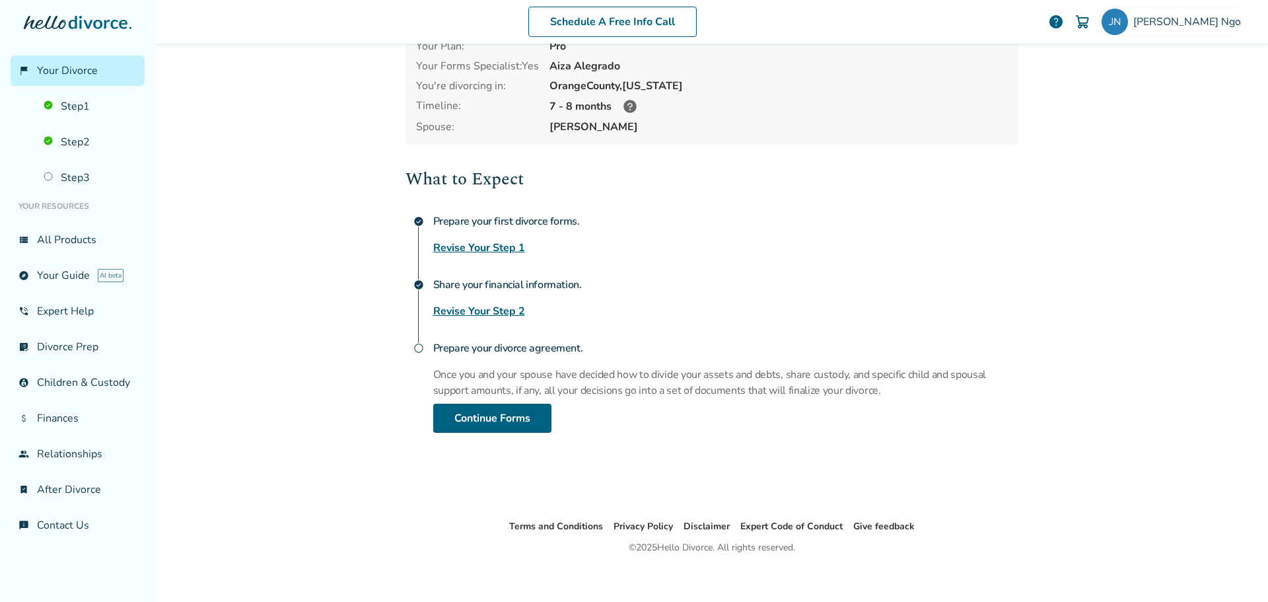
scroll to position [88, 0]
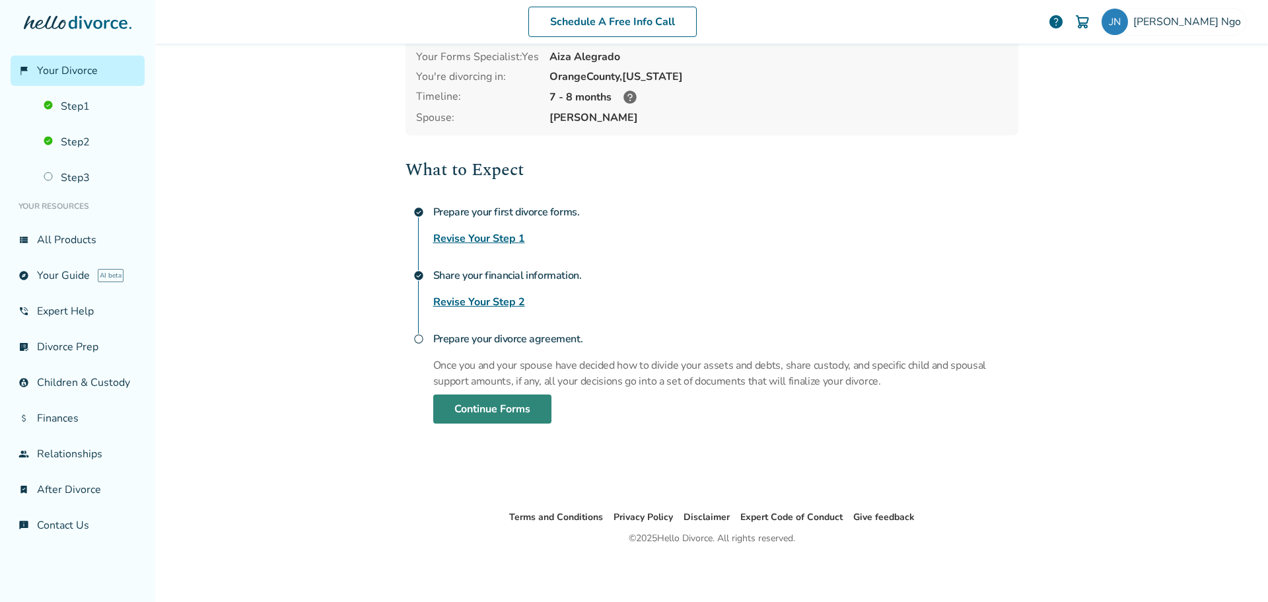
click at [502, 401] on link "Continue Forms" at bounding box center [492, 408] width 118 height 29
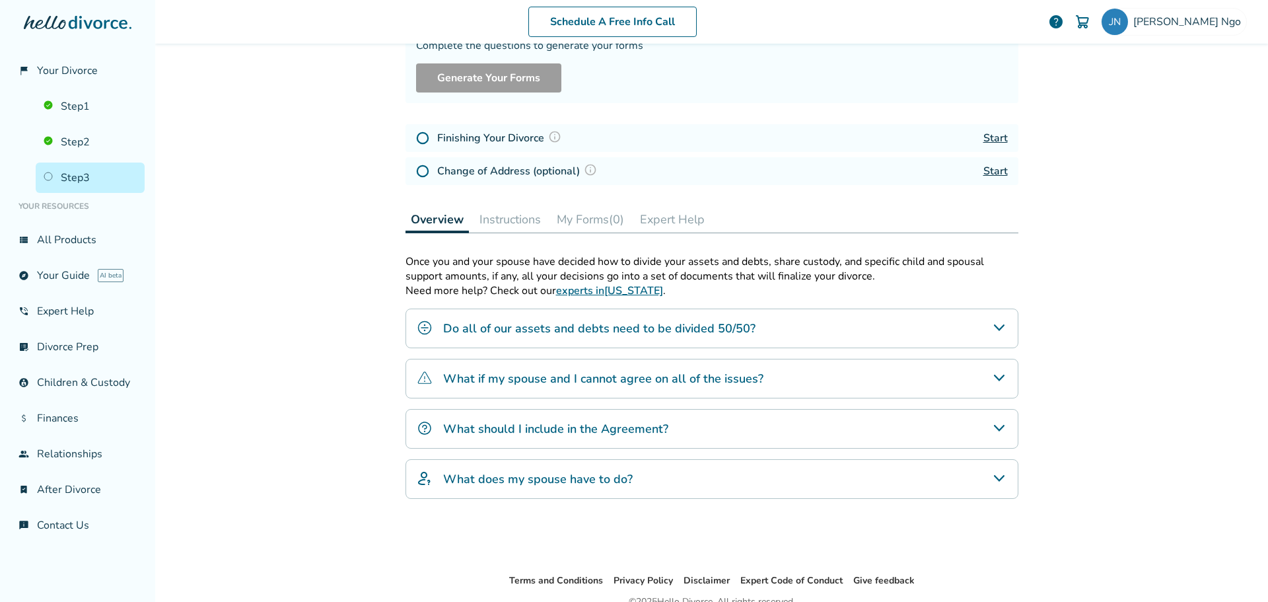
scroll to position [132, 0]
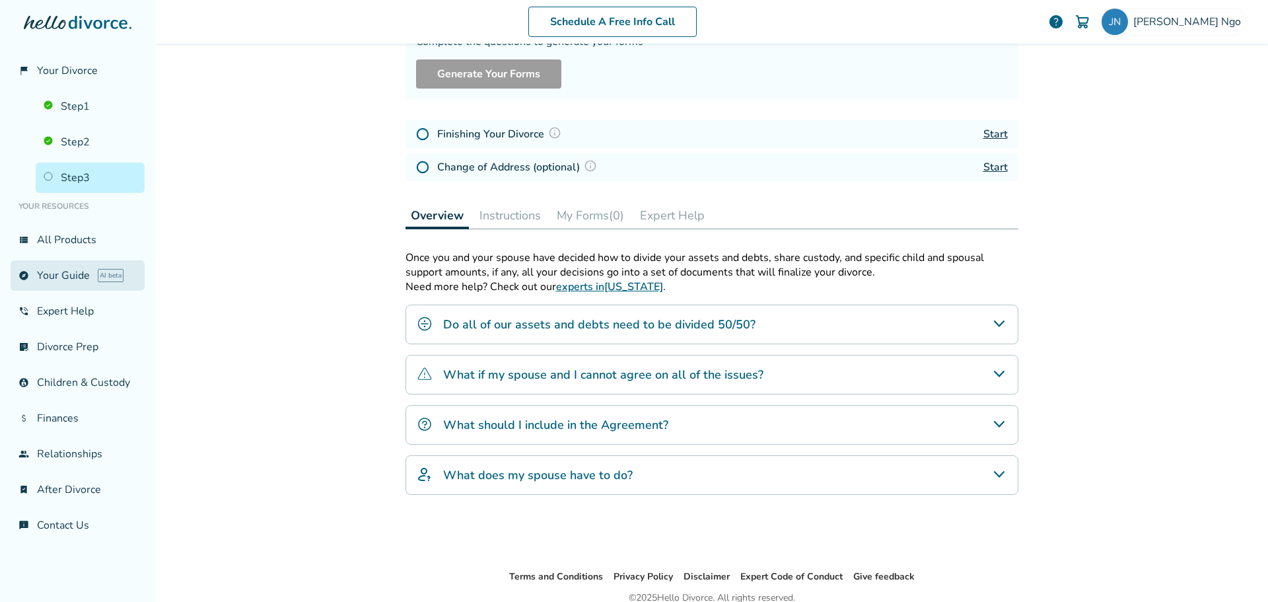
click at [69, 275] on link "explore Your Guide AI beta" at bounding box center [78, 275] width 134 height 30
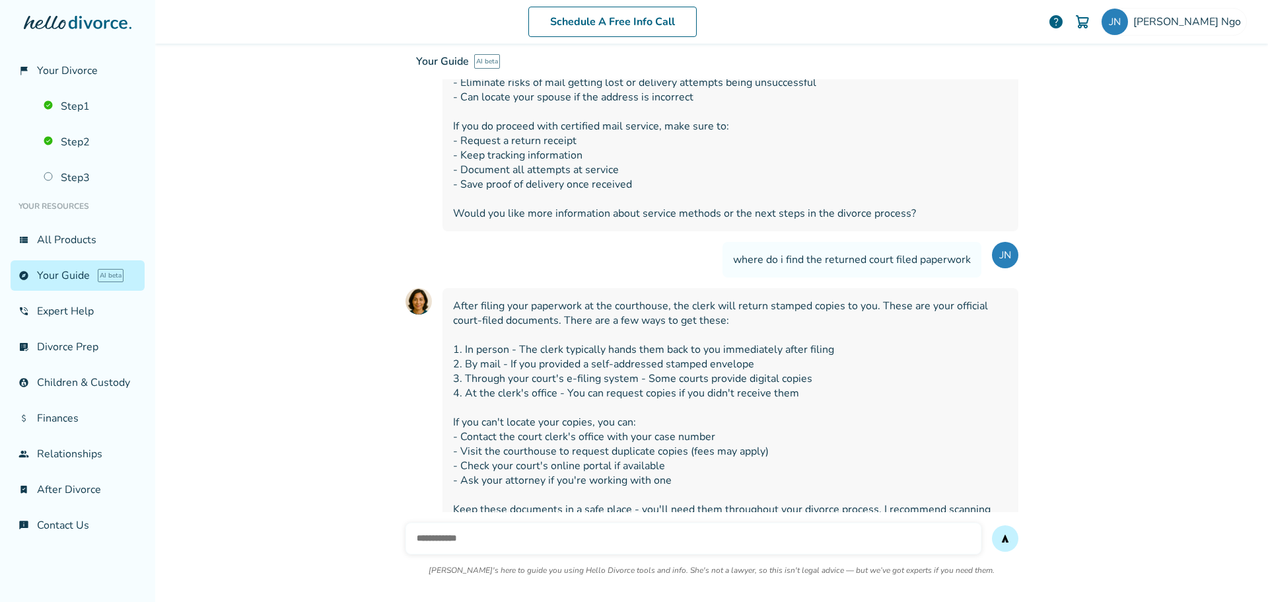
scroll to position [4046, 0]
click at [425, 534] on input "text" at bounding box center [693, 538] width 576 height 32
type input "**********"
click at [992, 525] on button "send" at bounding box center [1005, 538] width 26 height 26
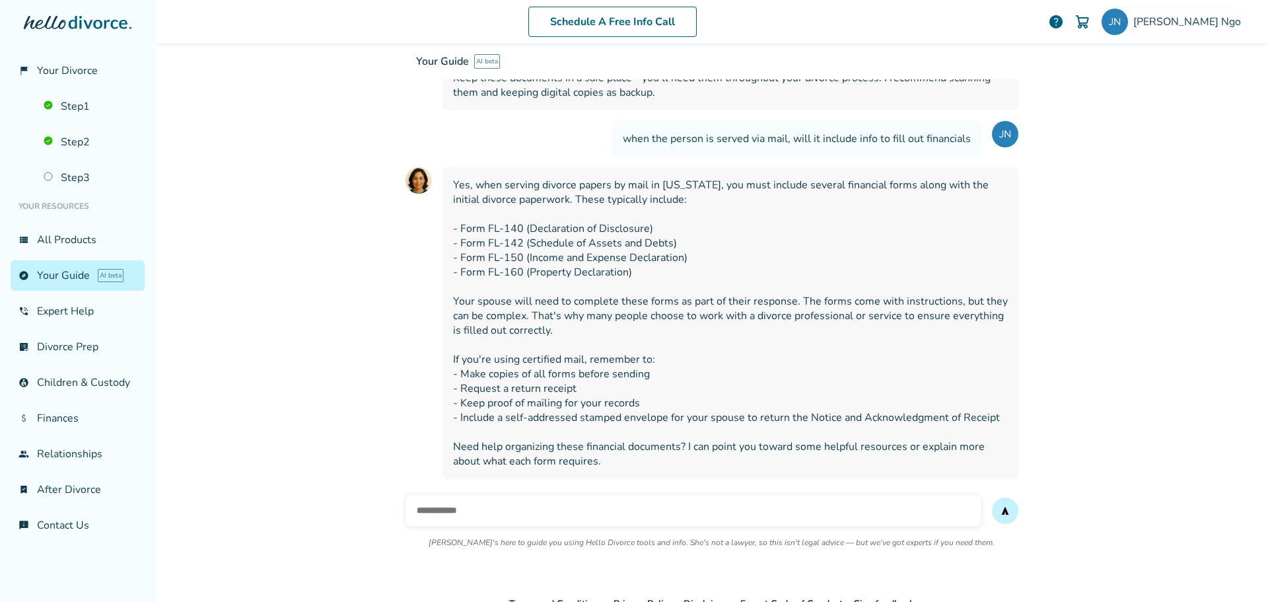
scroll to position [4535, 0]
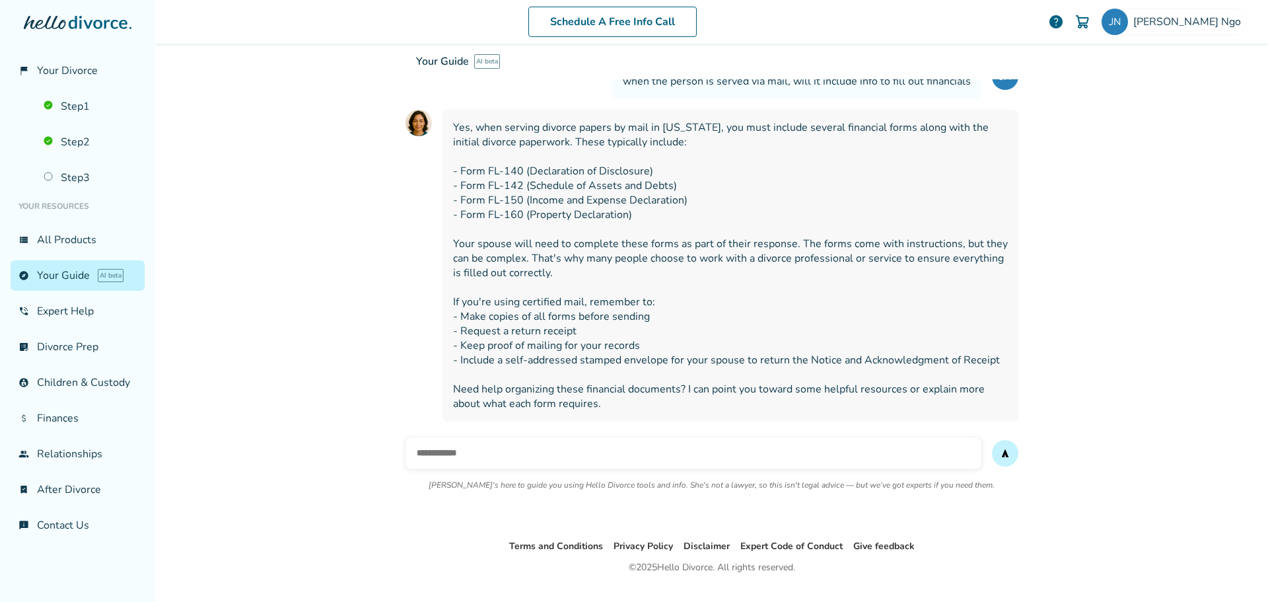
click at [455, 437] on input "text" at bounding box center [693, 453] width 576 height 32
type input "**********"
click at [992, 440] on button "send" at bounding box center [1005, 453] width 26 height 26
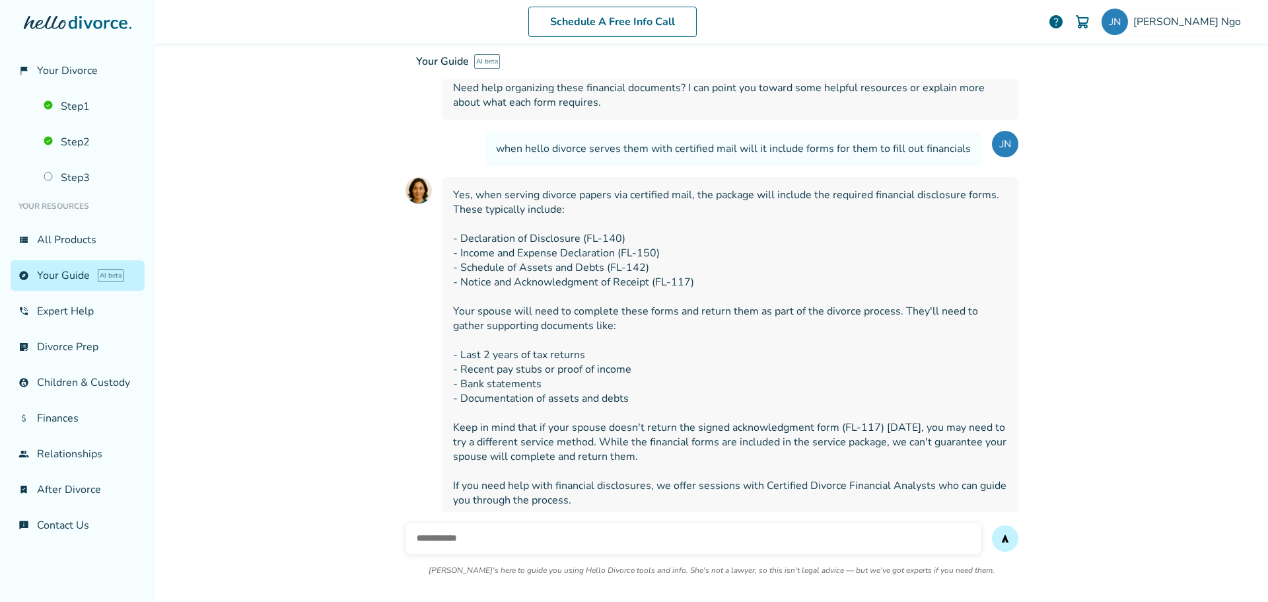
scroll to position [4867, 0]
